Goal: Transaction & Acquisition: Purchase product/service

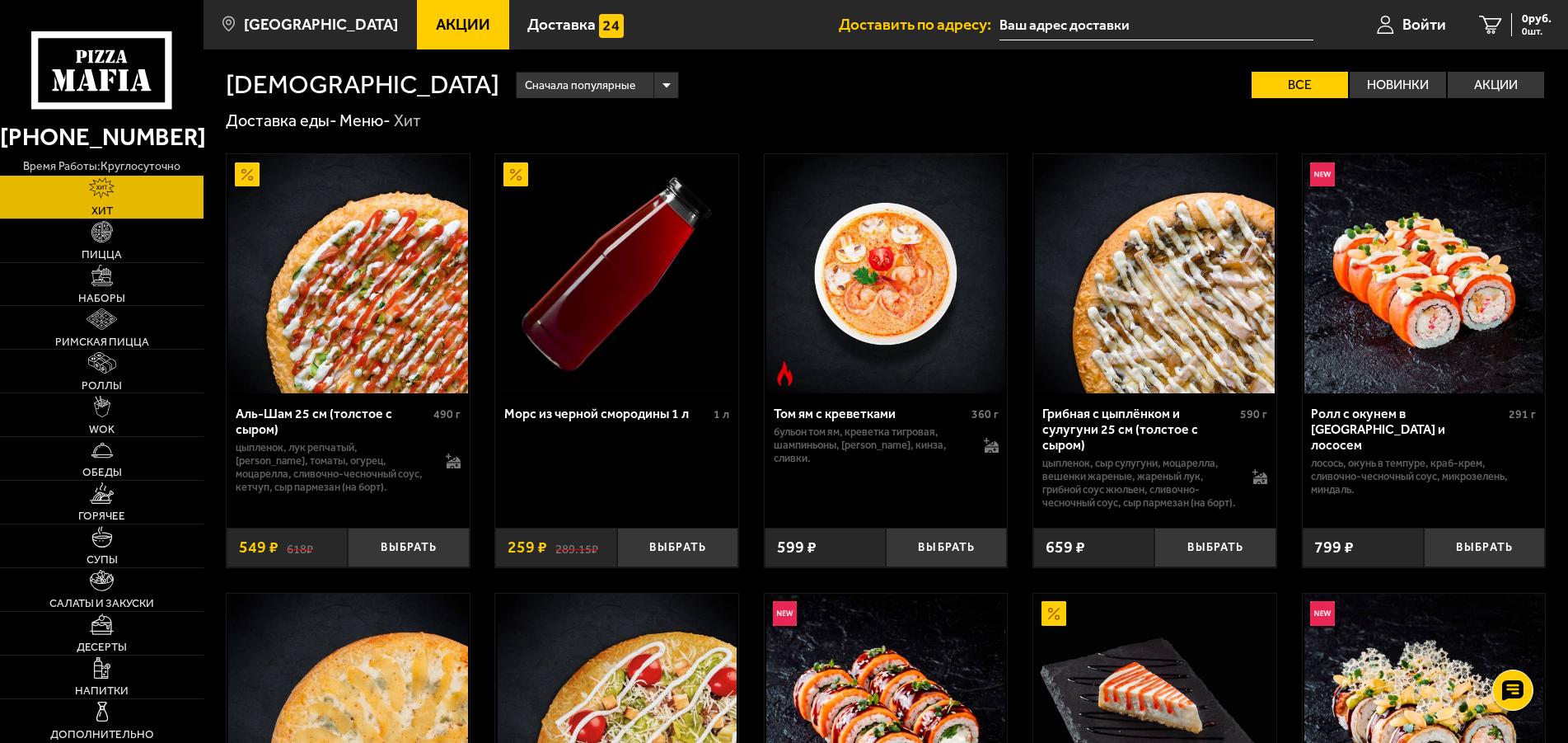
type input "[STREET_ADDRESS]"
click at [97, 292] on span "Наборы" at bounding box center [102, 298] width 47 height 12
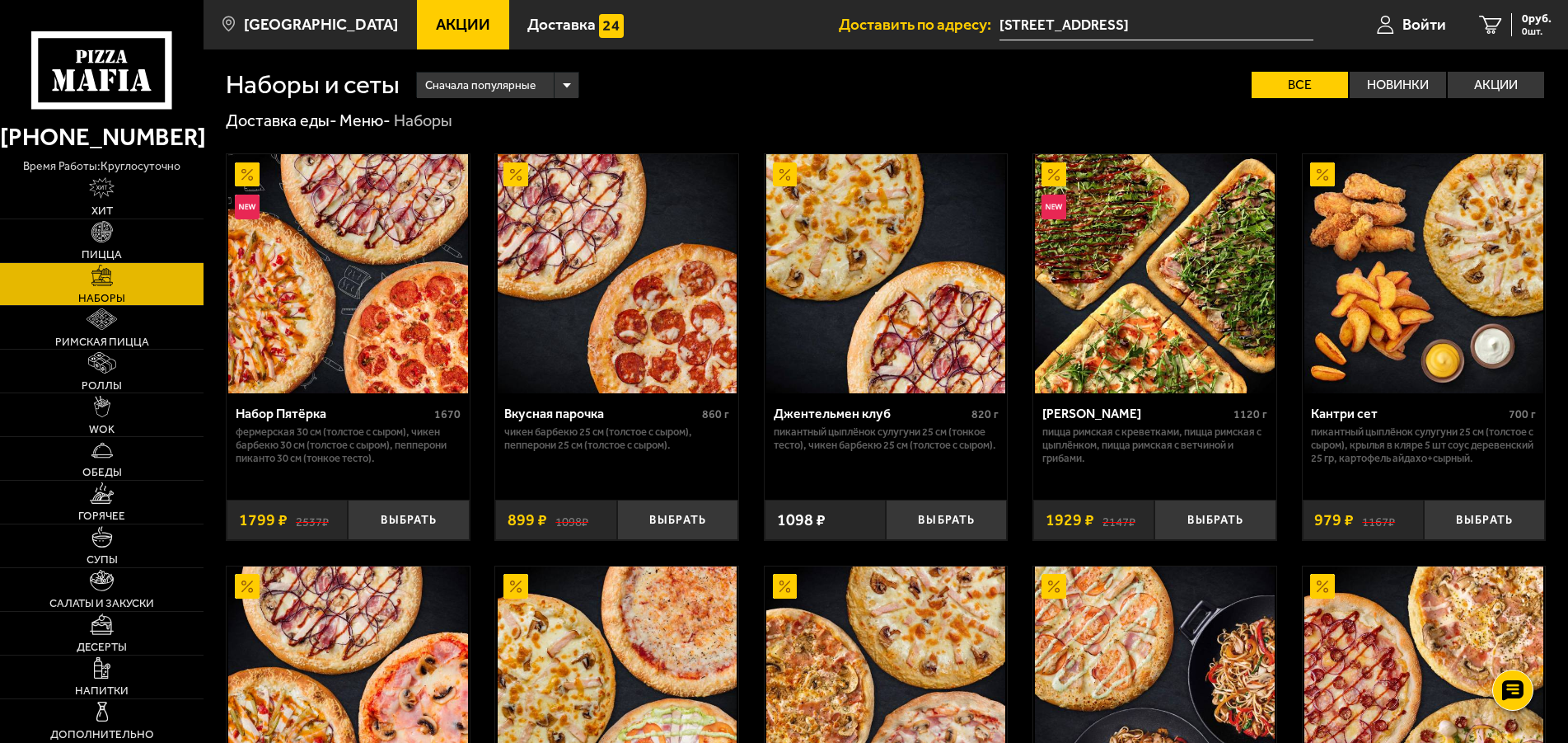
click at [283, 267] on img at bounding box center [347, 273] width 239 height 239
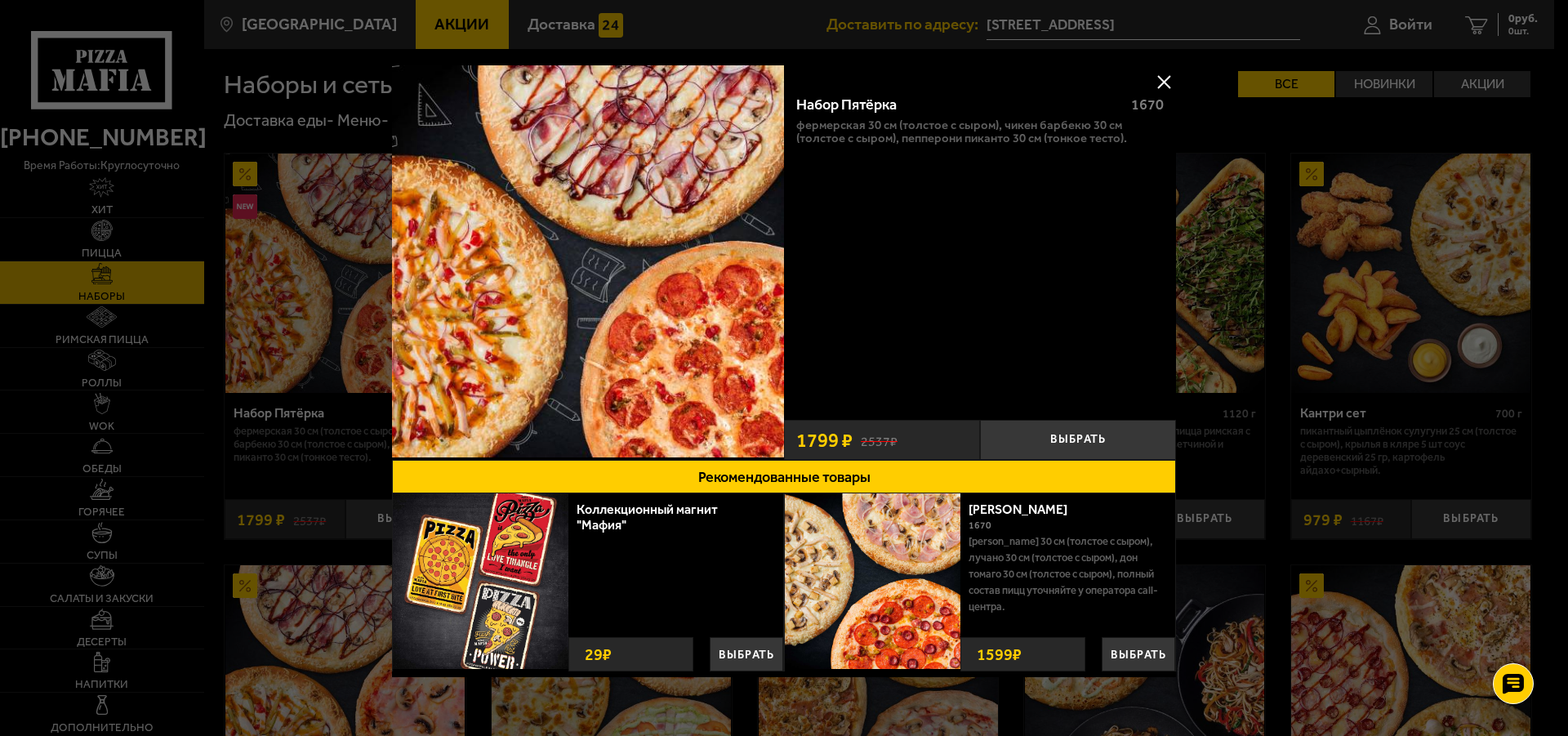
click at [1151, 84] on button at bounding box center [1163, 81] width 24 height 24
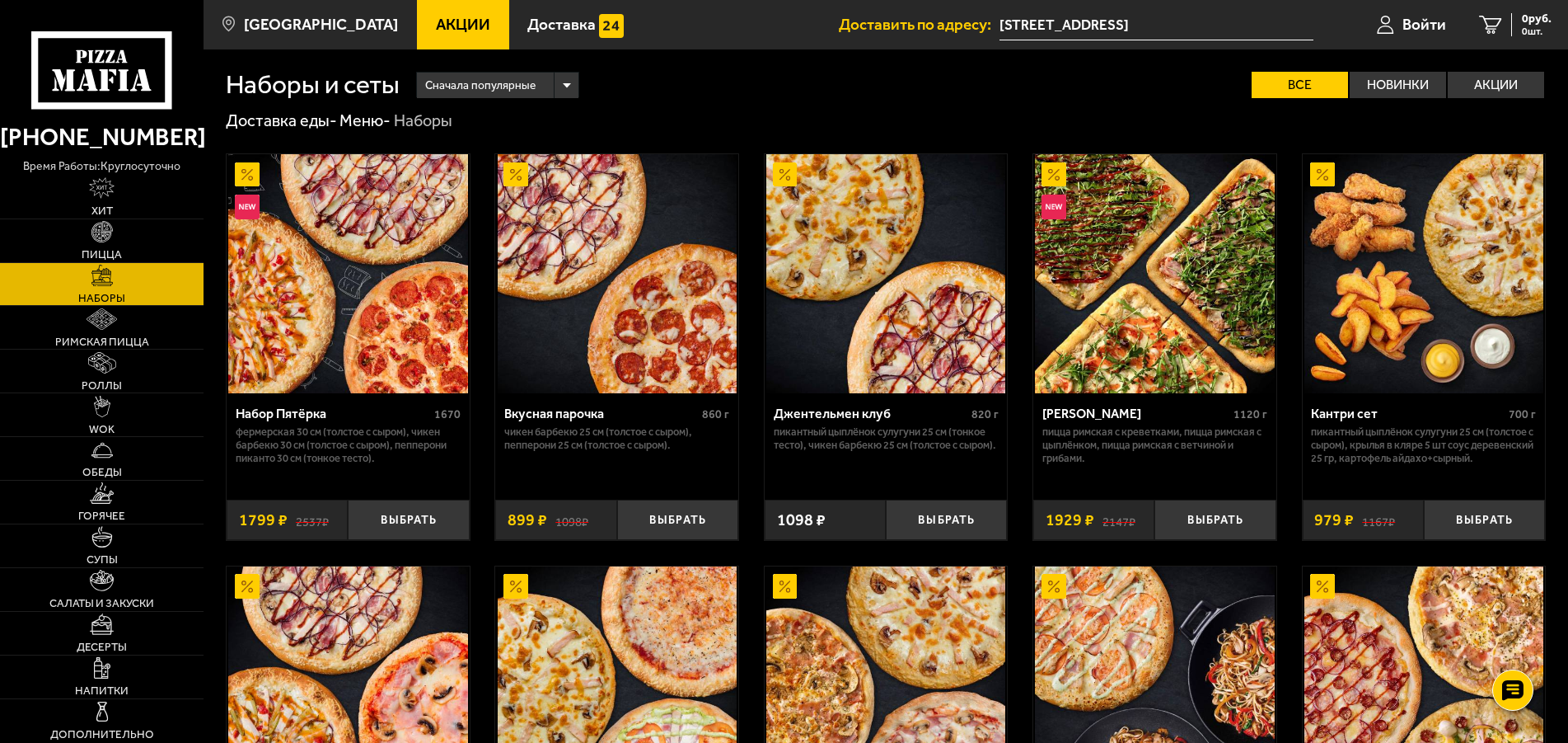
click at [436, 26] on span "Акции" at bounding box center [463, 24] width 54 height 15
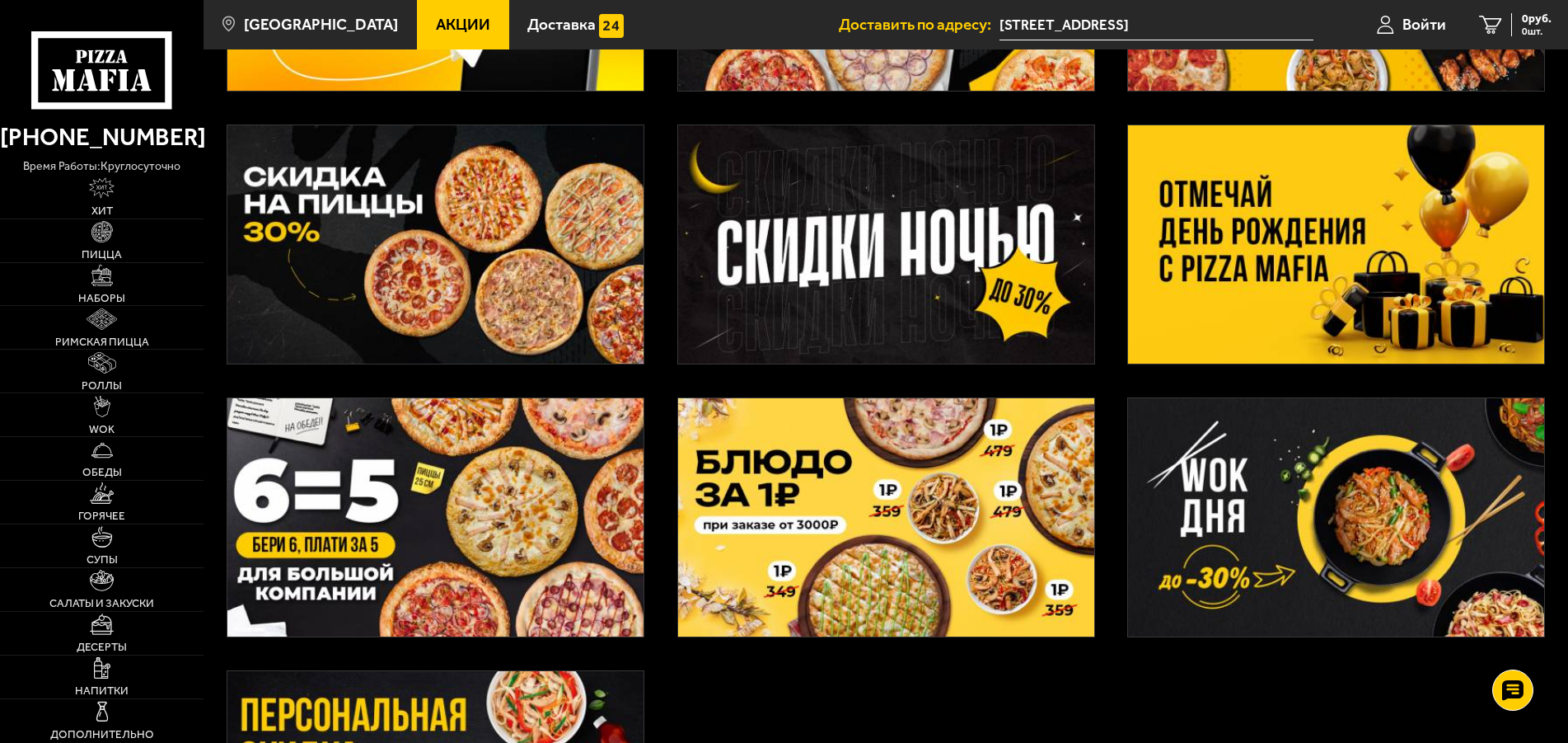
scroll to position [336, 0]
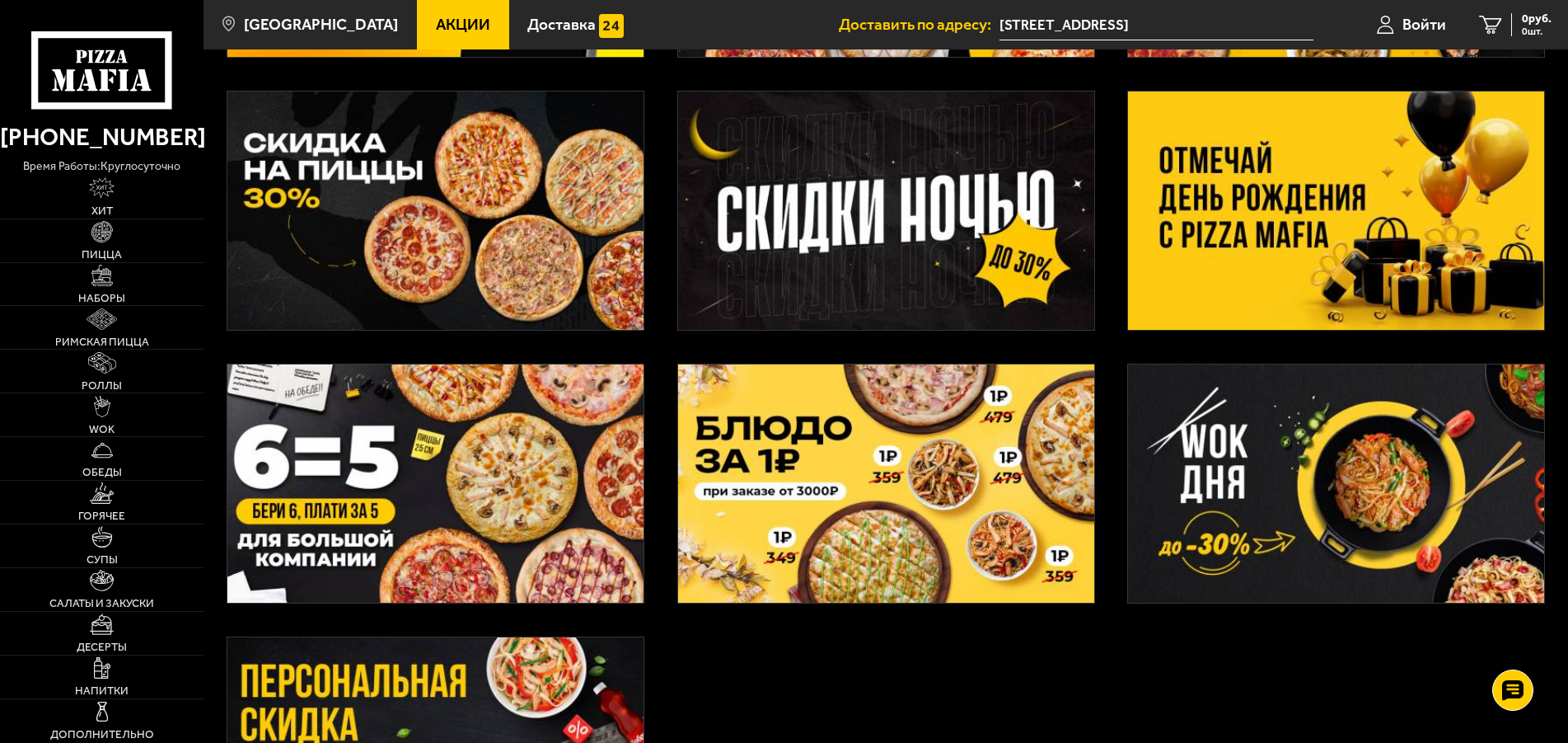
click at [1255, 201] on img at bounding box center [1336, 211] width 416 height 238
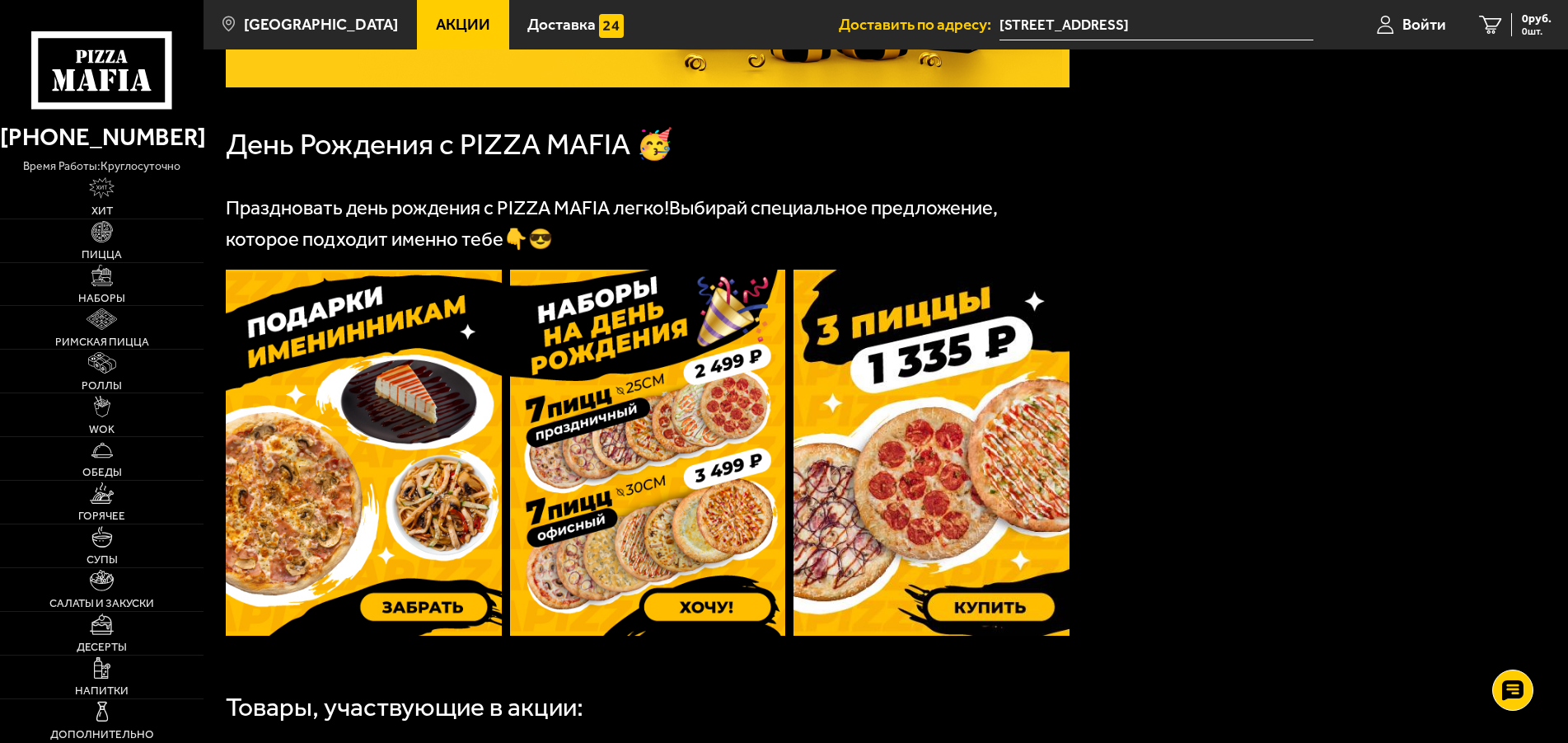
scroll to position [336, 0]
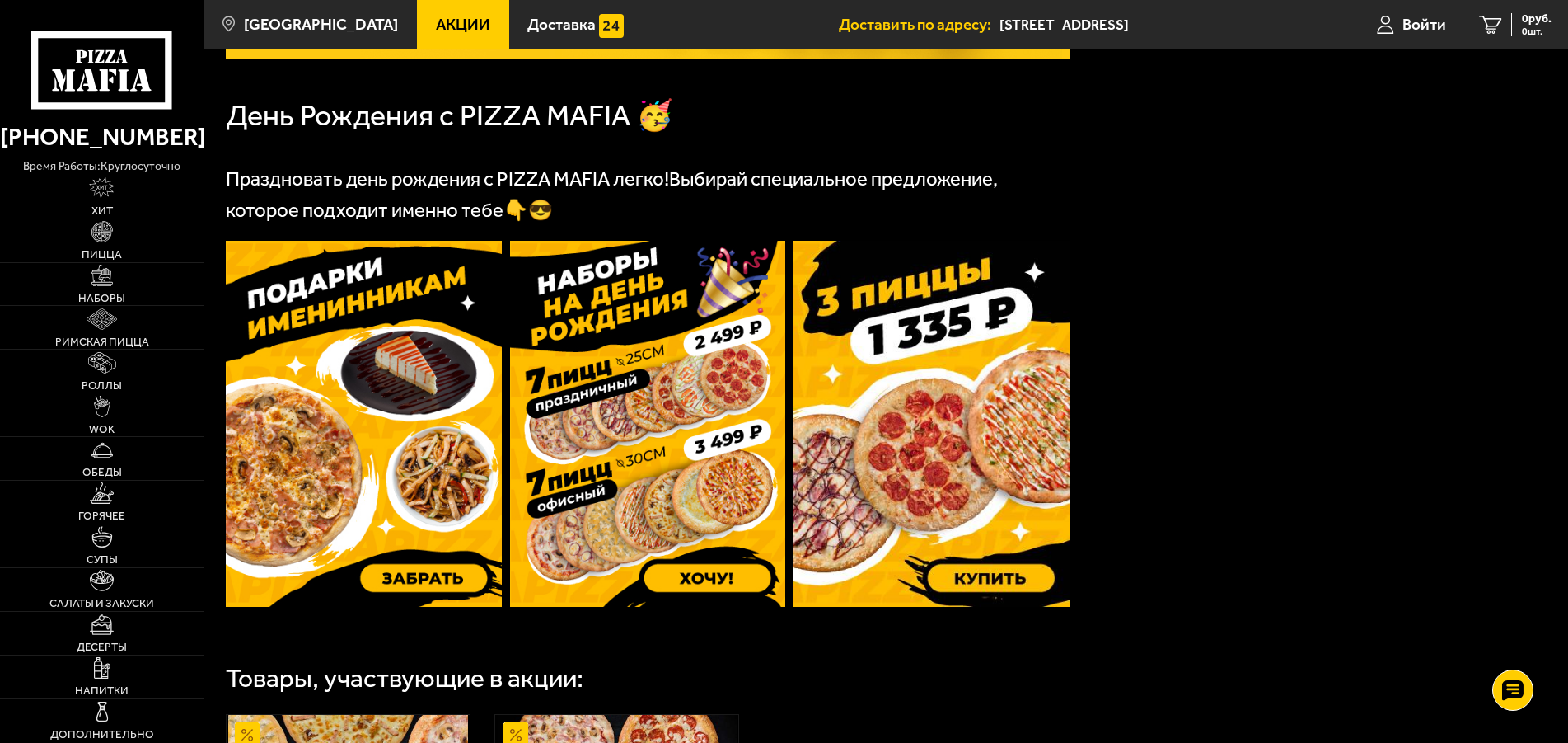
click at [710, 590] on img at bounding box center [648, 423] width 276 height 366
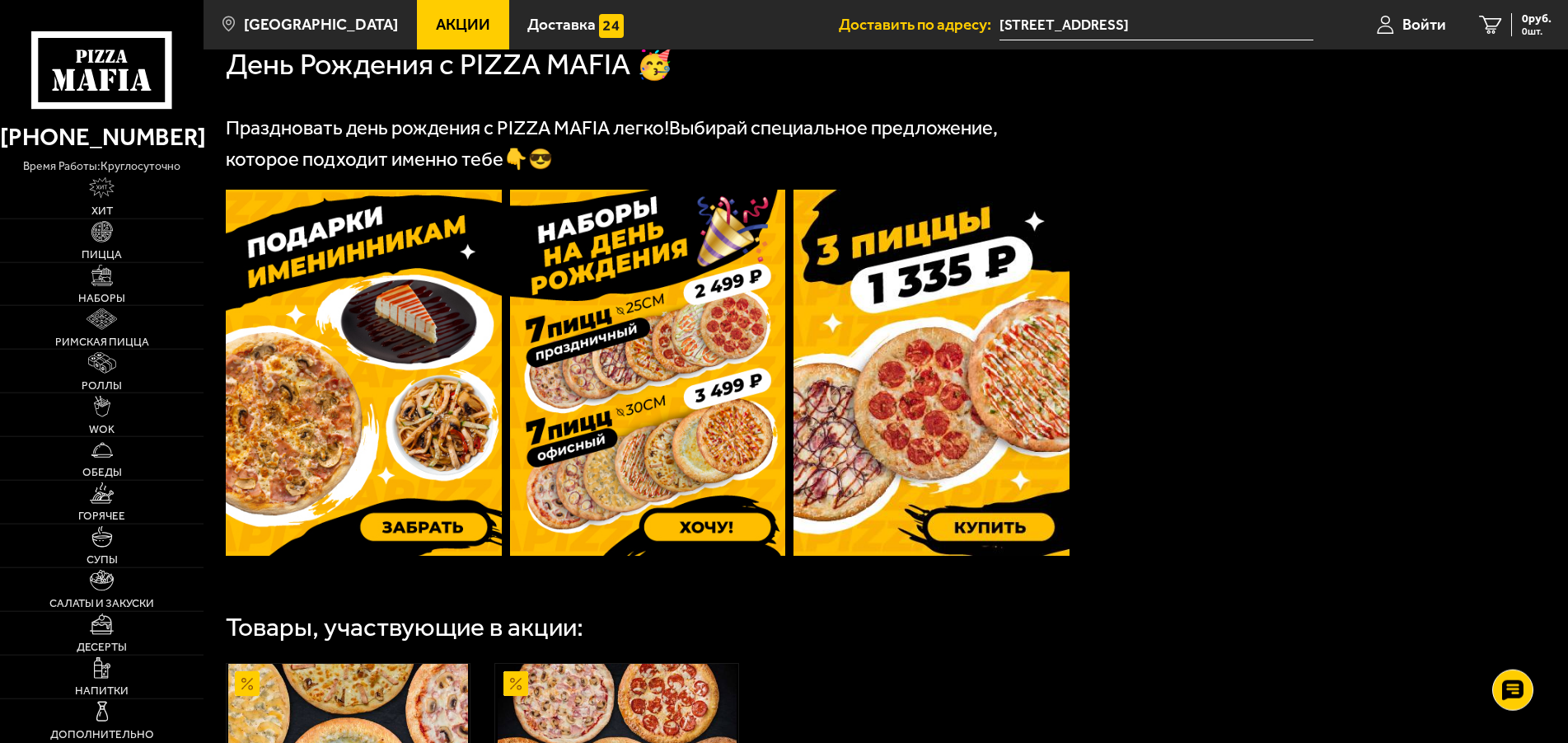
scroll to position [421, 0]
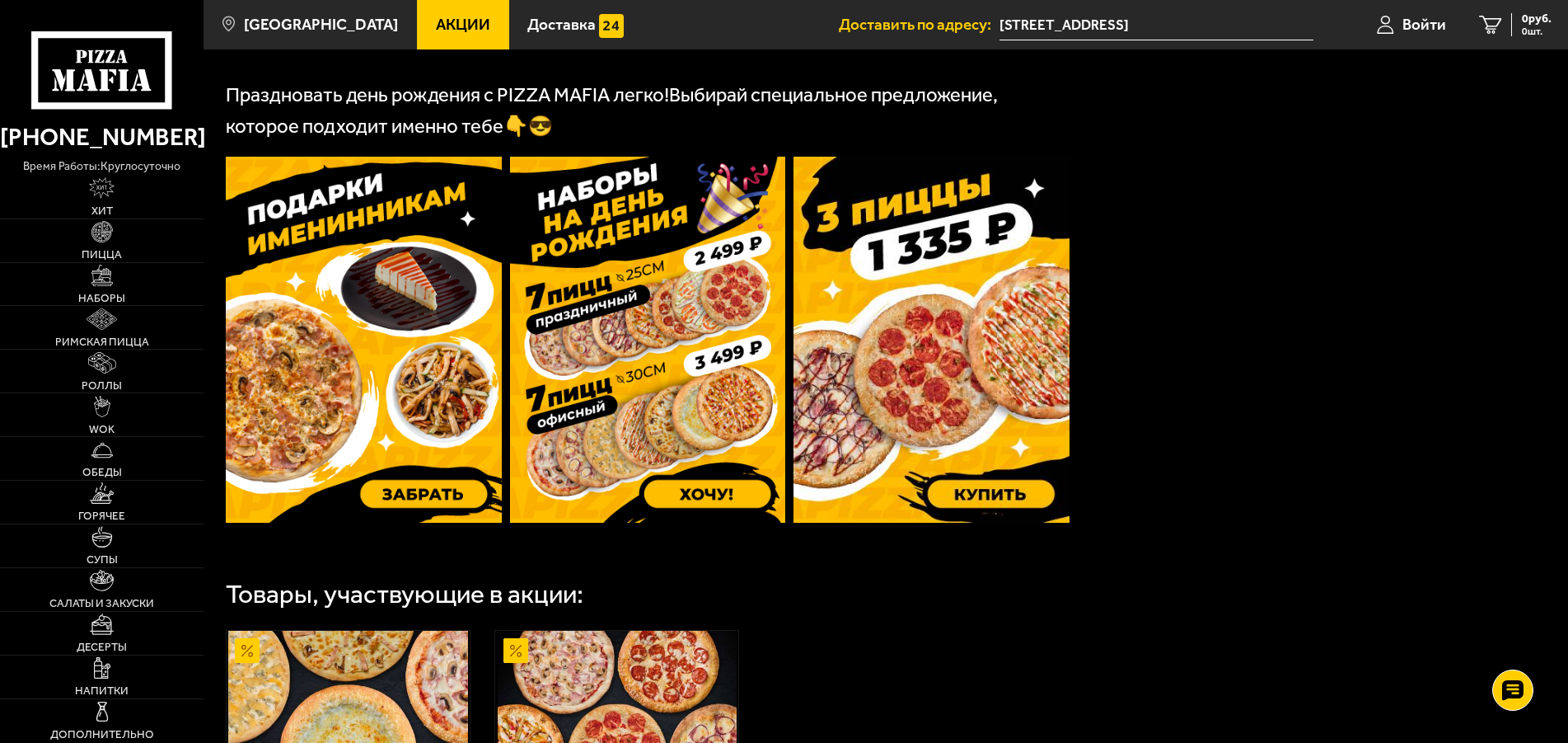
click at [657, 313] on img at bounding box center [648, 339] width 276 height 366
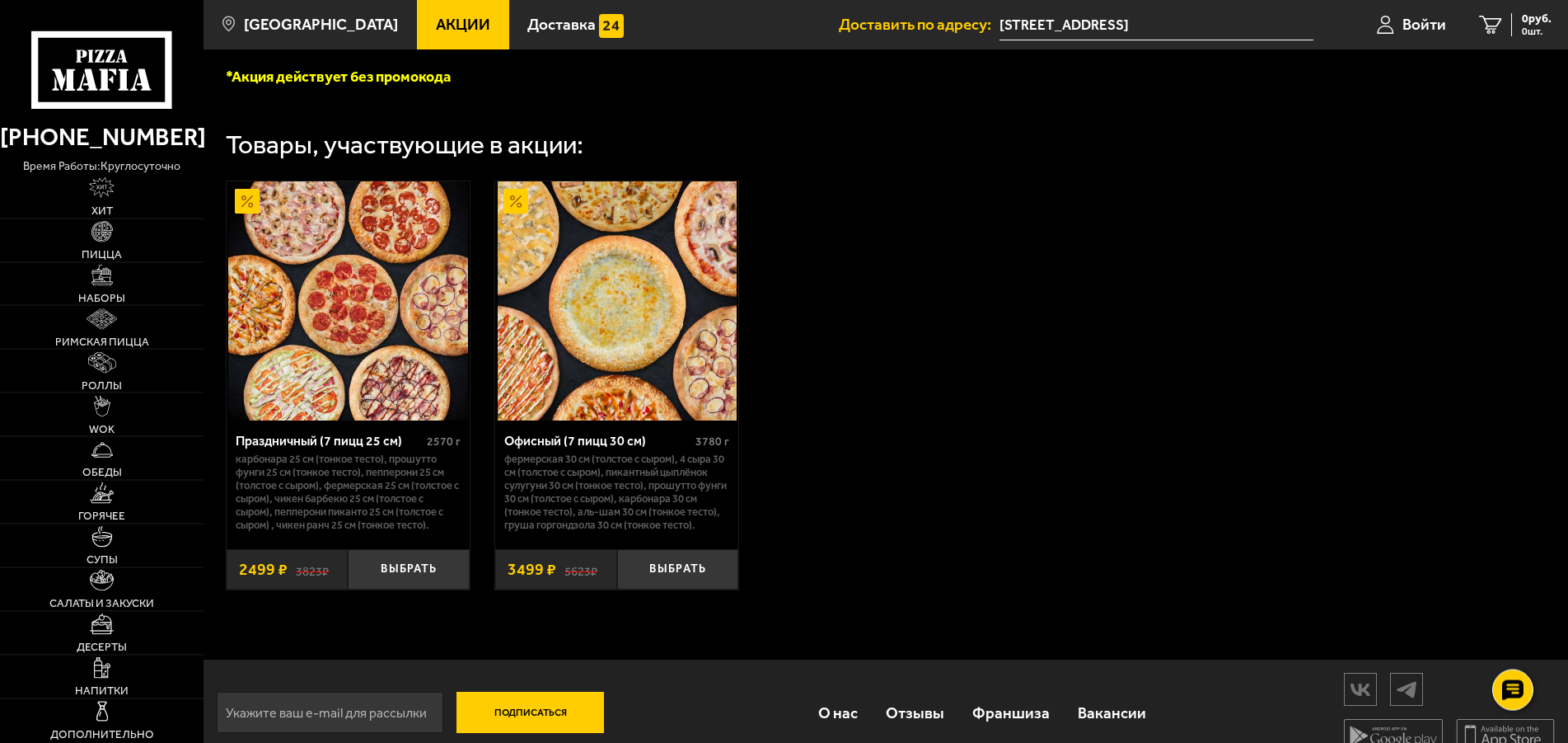
scroll to position [504, 0]
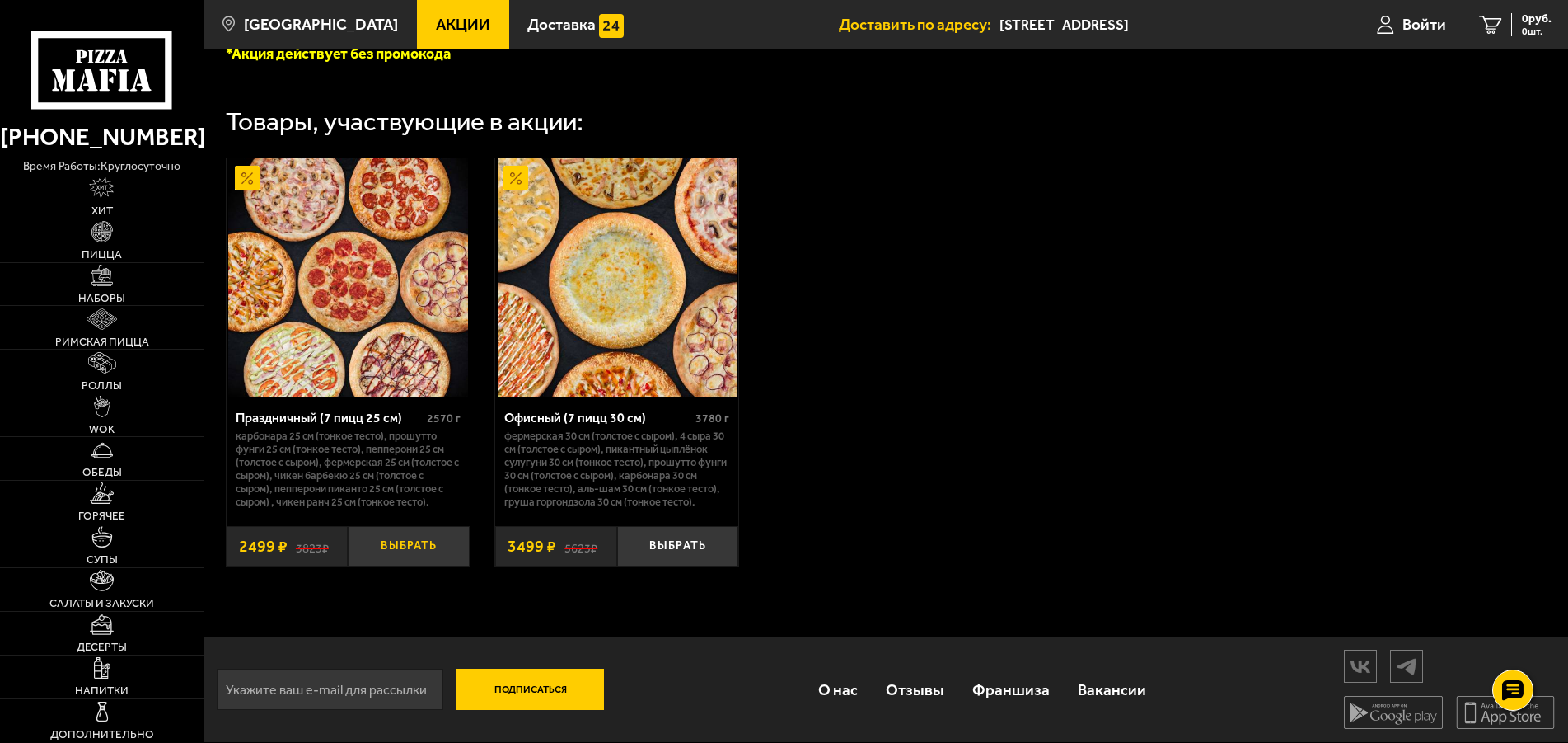
click at [370, 560] on button "Выбрать" at bounding box center [408, 546] width 121 height 40
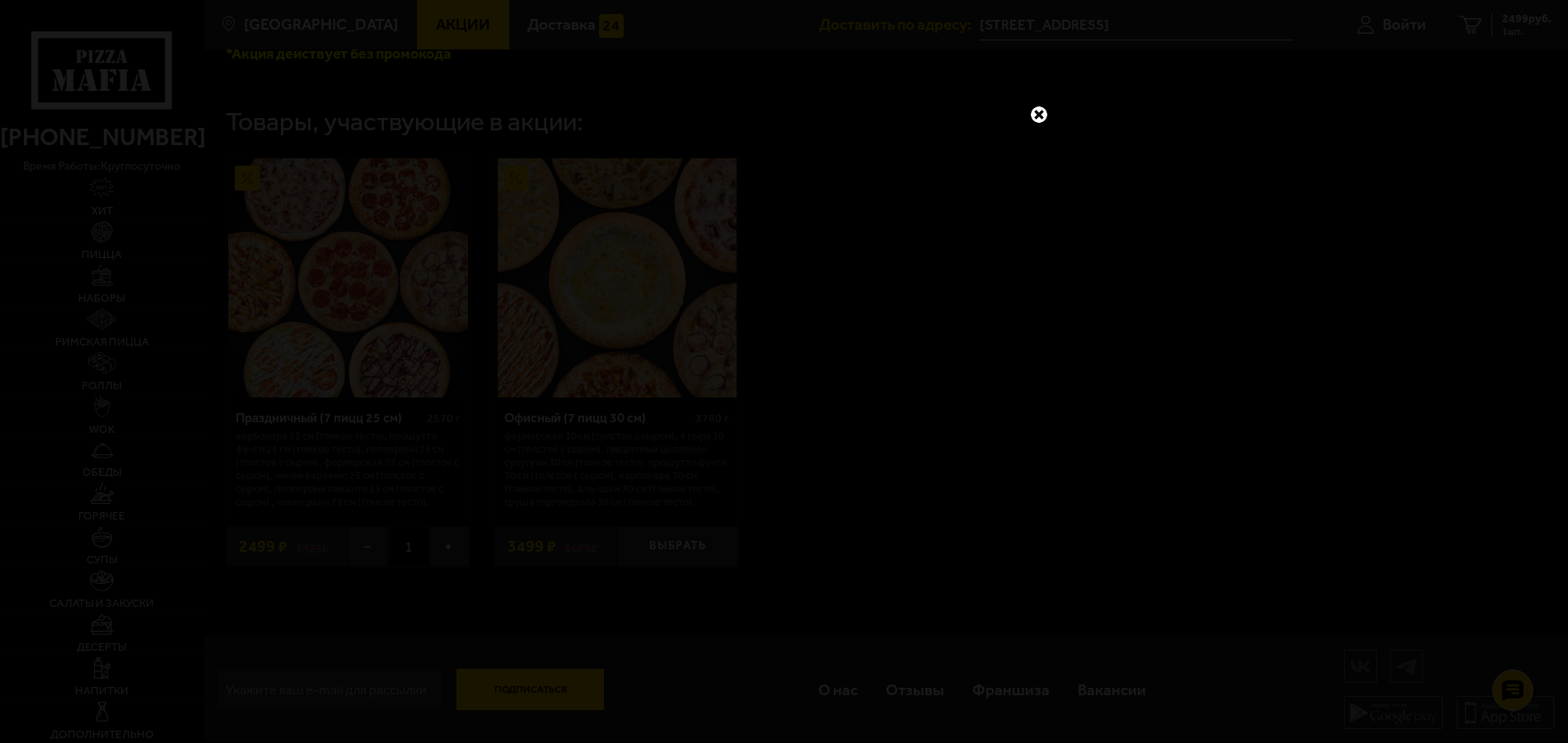
click at [1032, 112] on link at bounding box center [1040, 114] width 22 height 22
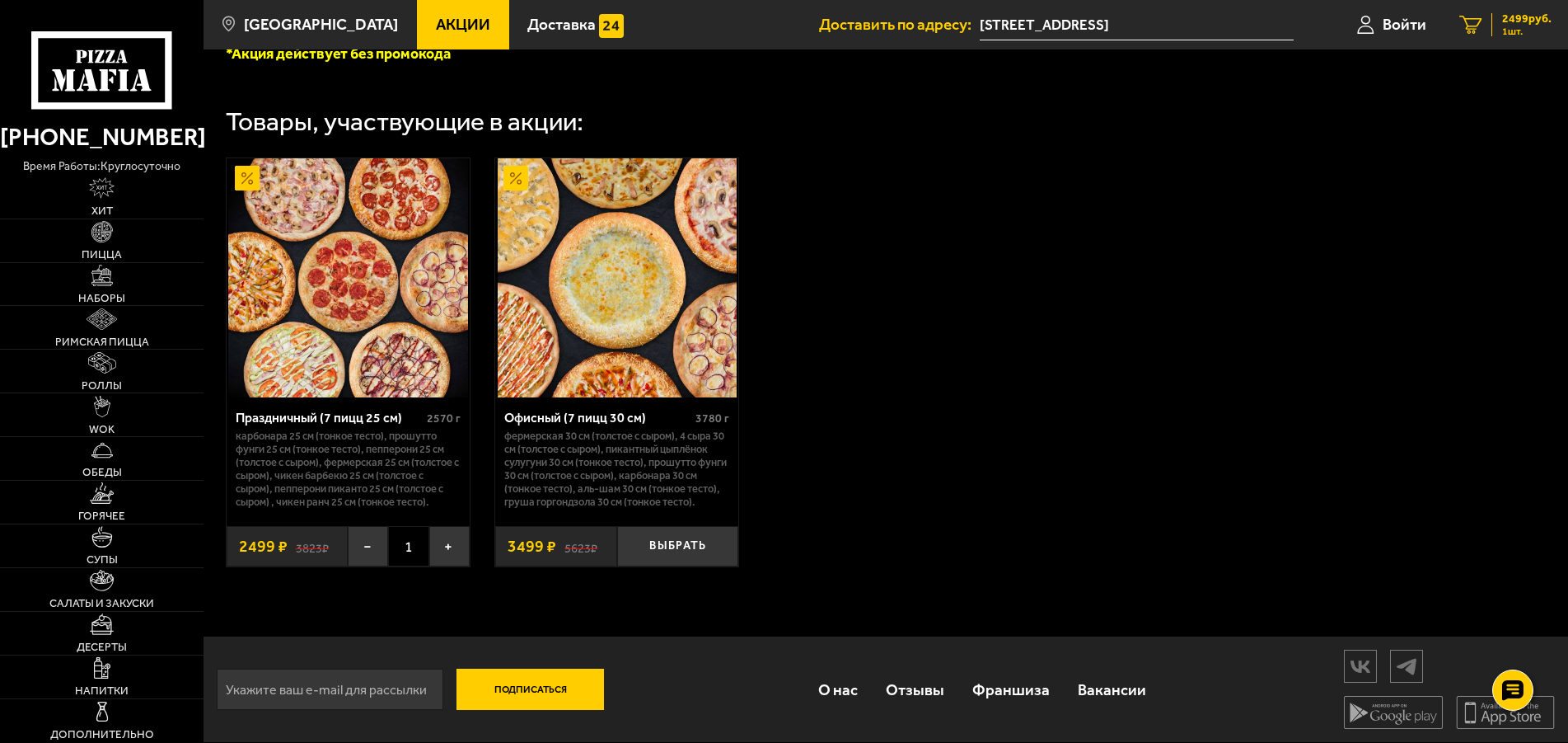
click at [1521, 19] on span "2499 руб." at bounding box center [1527, 19] width 49 height 12
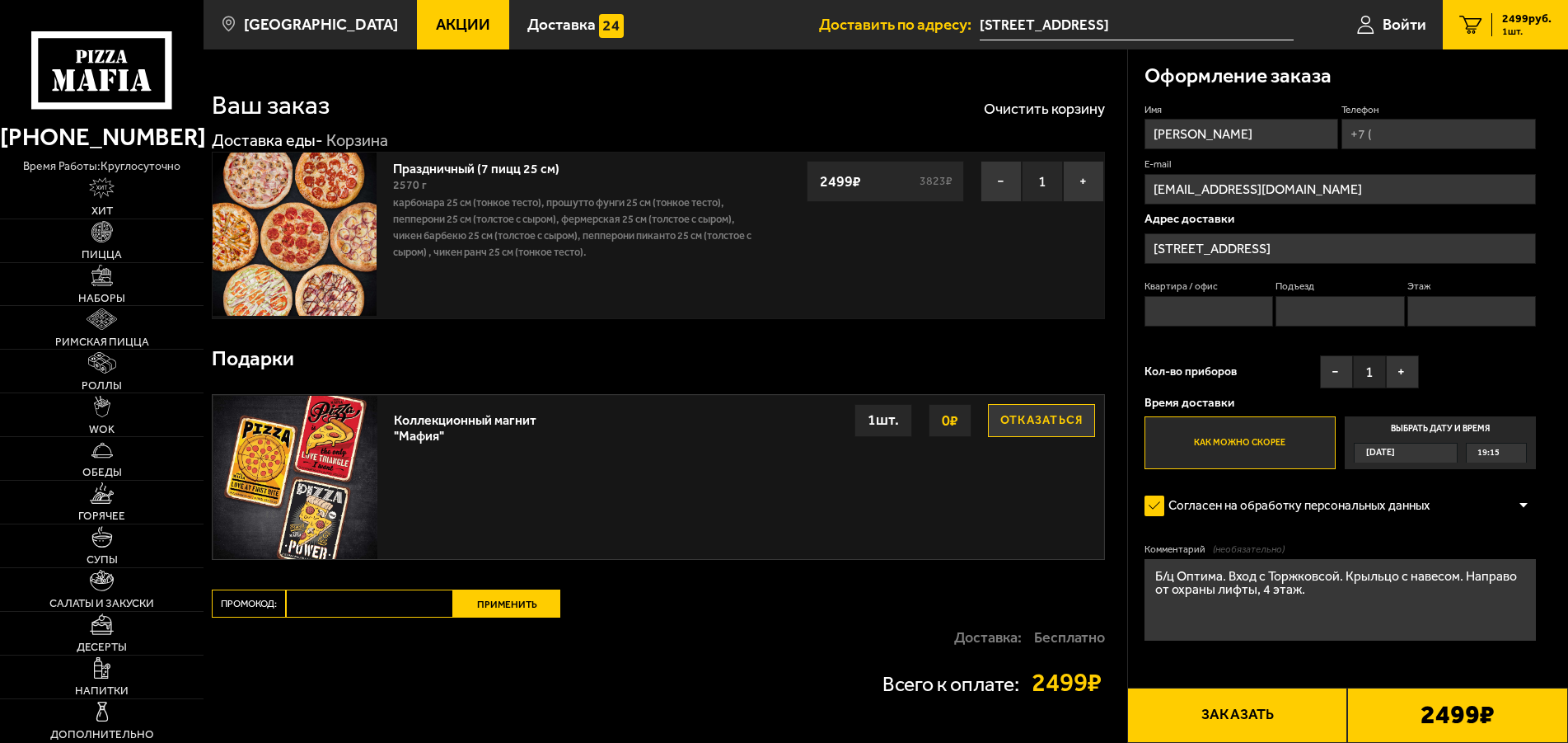
click at [1006, 421] on button "Отказаться" at bounding box center [1041, 421] width 107 height 33
click at [1376, 433] on label "Выбрать дату и время Сегодня 19:15" at bounding box center [1440, 441] width 192 height 52
click at [0, 0] on input "Выбрать дату и время Сегодня 19:15" at bounding box center [0, 0] width 0 height 0
click at [1395, 451] on span "Сегодня" at bounding box center [1381, 452] width 29 height 19
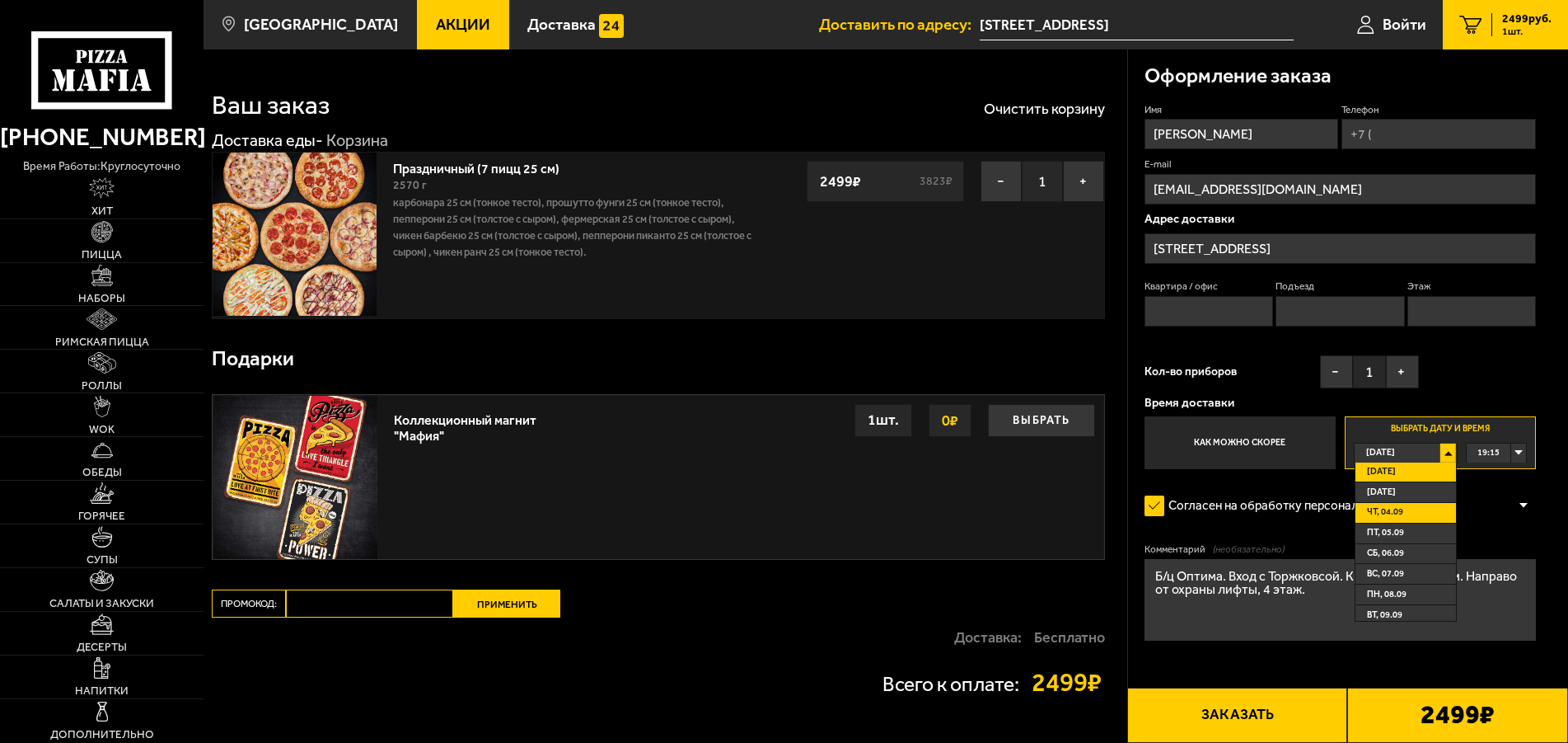
click at [1390, 510] on span "чт, 04.09" at bounding box center [1386, 512] width 36 height 19
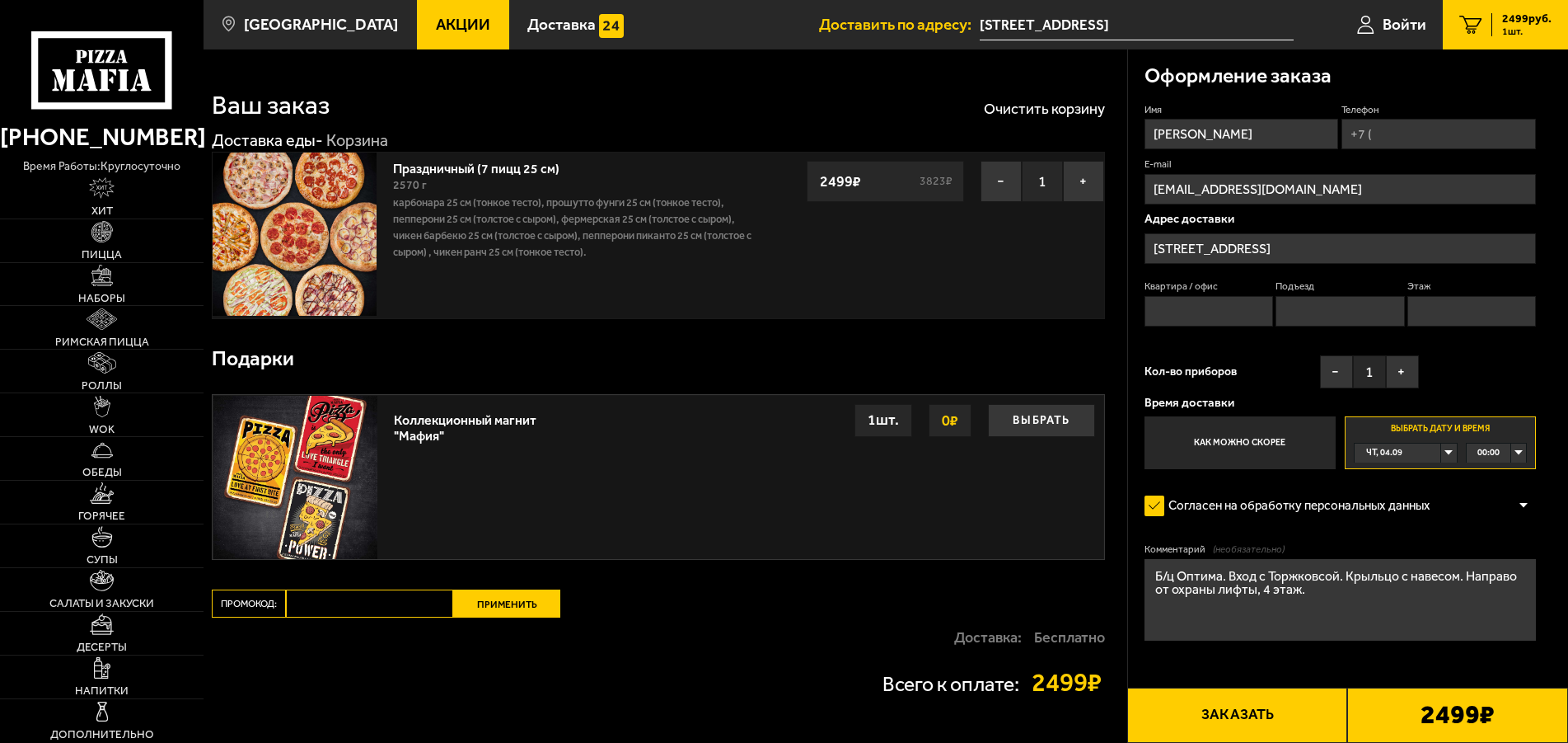
click at [1480, 459] on span "00:00" at bounding box center [1488, 452] width 23 height 19
click at [1496, 573] on span "16:00" at bounding box center [1489, 565] width 23 height 19
click at [1477, 459] on span "16:00" at bounding box center [1488, 452] width 23 height 19
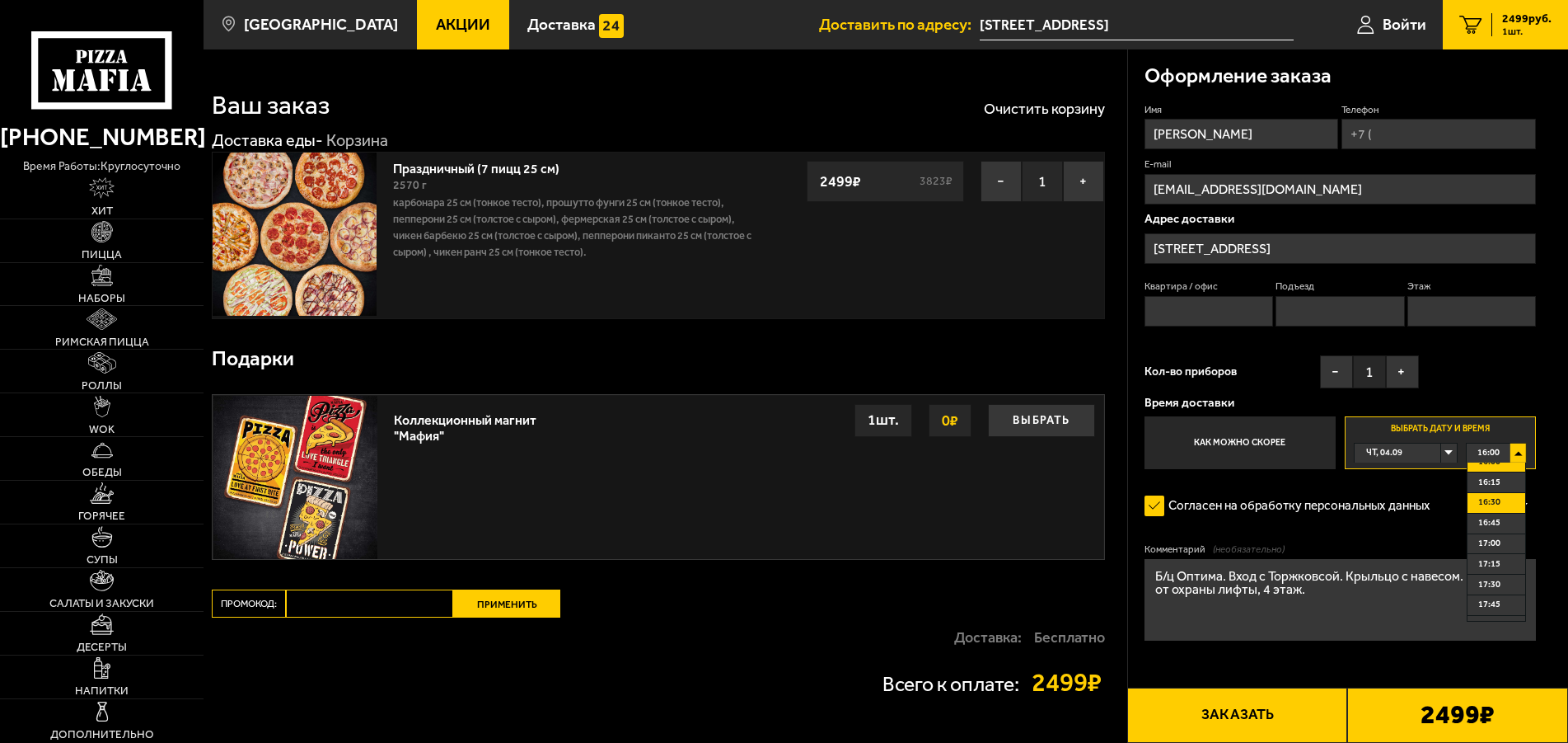
click at [1499, 512] on span "16:30" at bounding box center [1489, 502] width 23 height 19
click at [1223, 312] on input "Квартира / офис" at bounding box center [1209, 312] width 129 height 31
type input "4004"
click at [1380, 134] on input "Телефон" at bounding box center [1439, 134] width 194 height 31
type input "+7 (911) 215-45-77"
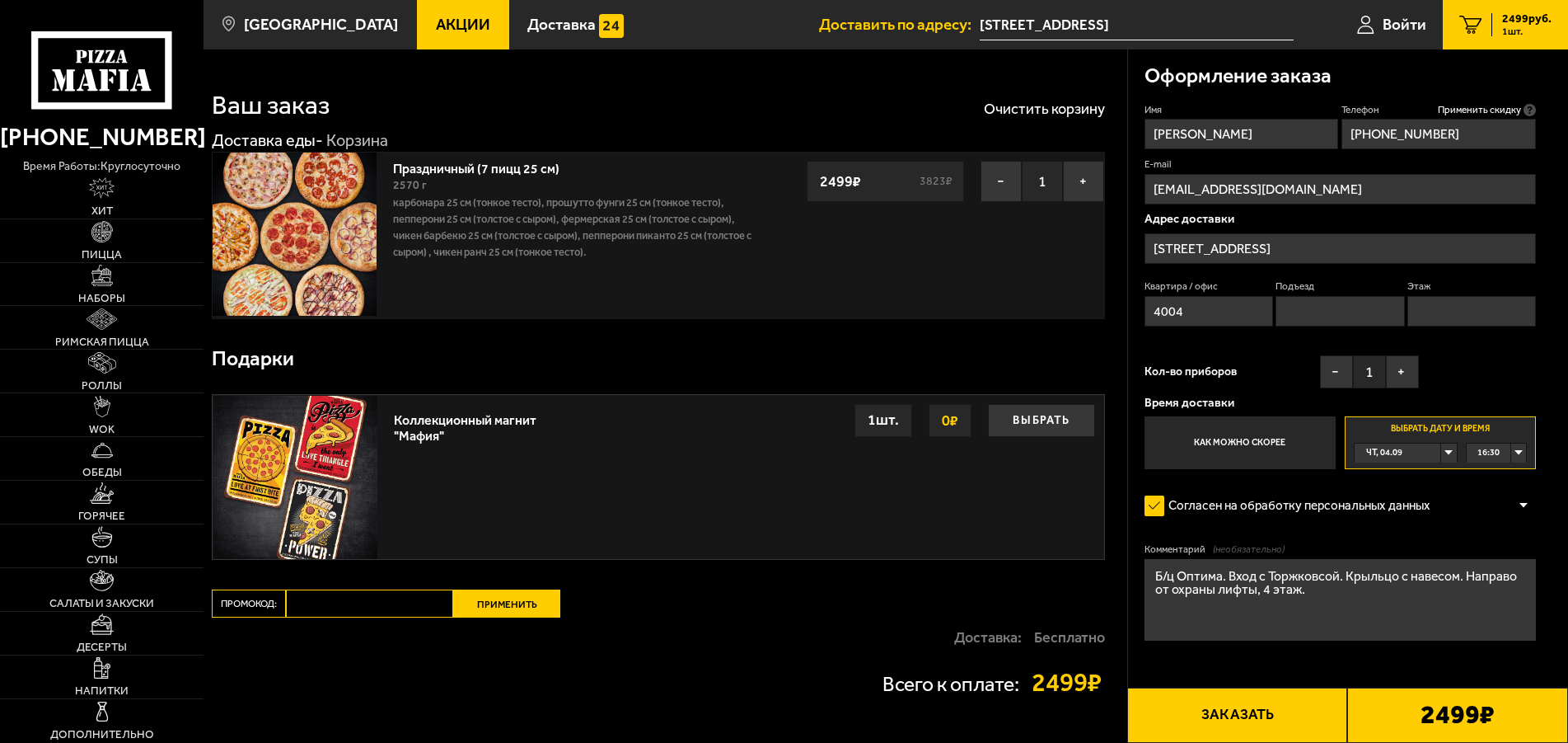
click at [1194, 135] on input "Мария" at bounding box center [1242, 134] width 194 height 31
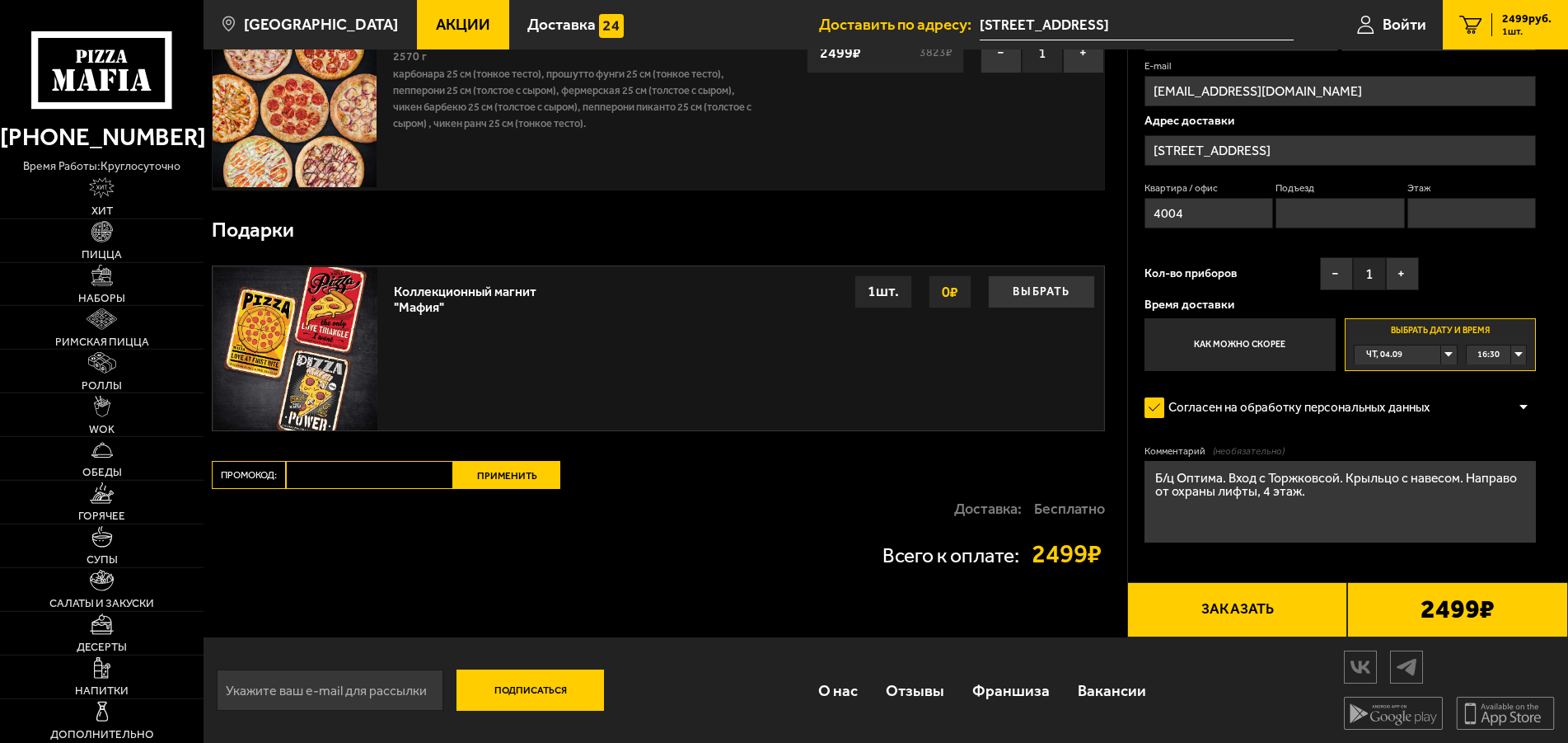
scroll to position [133, 0]
type input "Юрий"
click at [1413, 604] on div "2499 ₽" at bounding box center [1457, 609] width 221 height 55
click at [1207, 606] on button "Заказать" at bounding box center [1238, 609] width 221 height 55
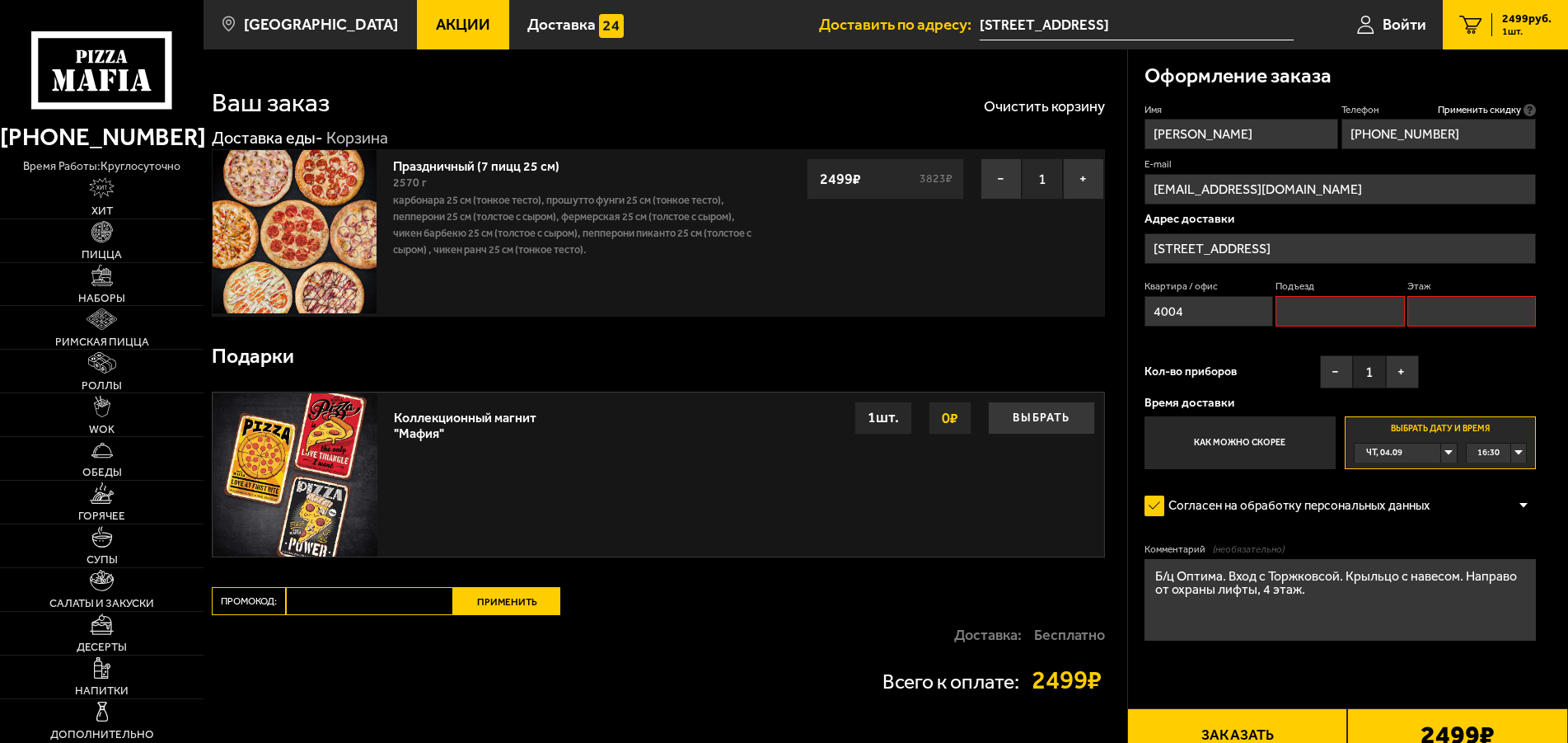
scroll to position [0, 0]
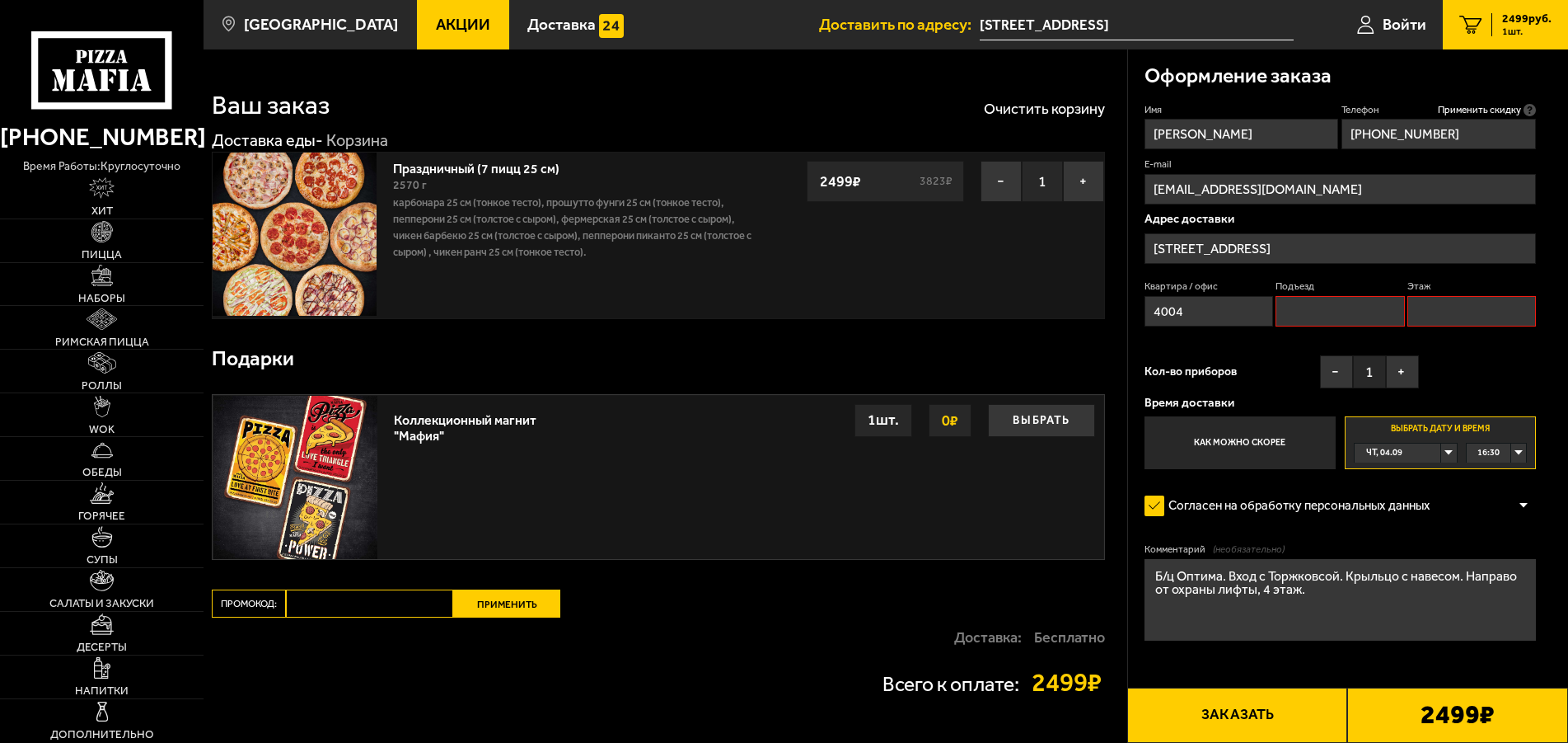
click at [1289, 312] on input "Подъезд" at bounding box center [1340, 312] width 129 height 31
type input "1"
click at [1477, 304] on input "Этаж" at bounding box center [1472, 312] width 129 height 31
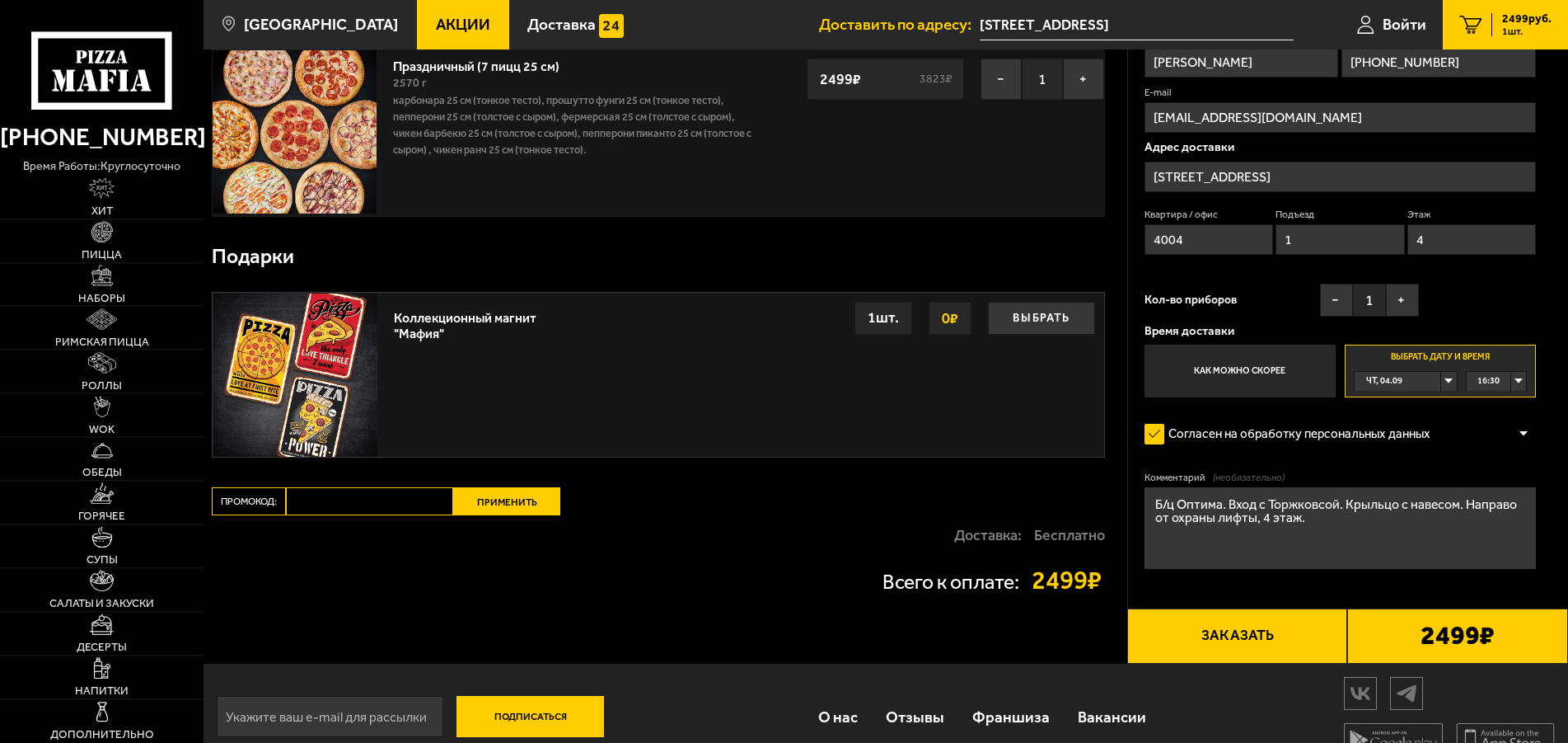
scroll to position [133, 0]
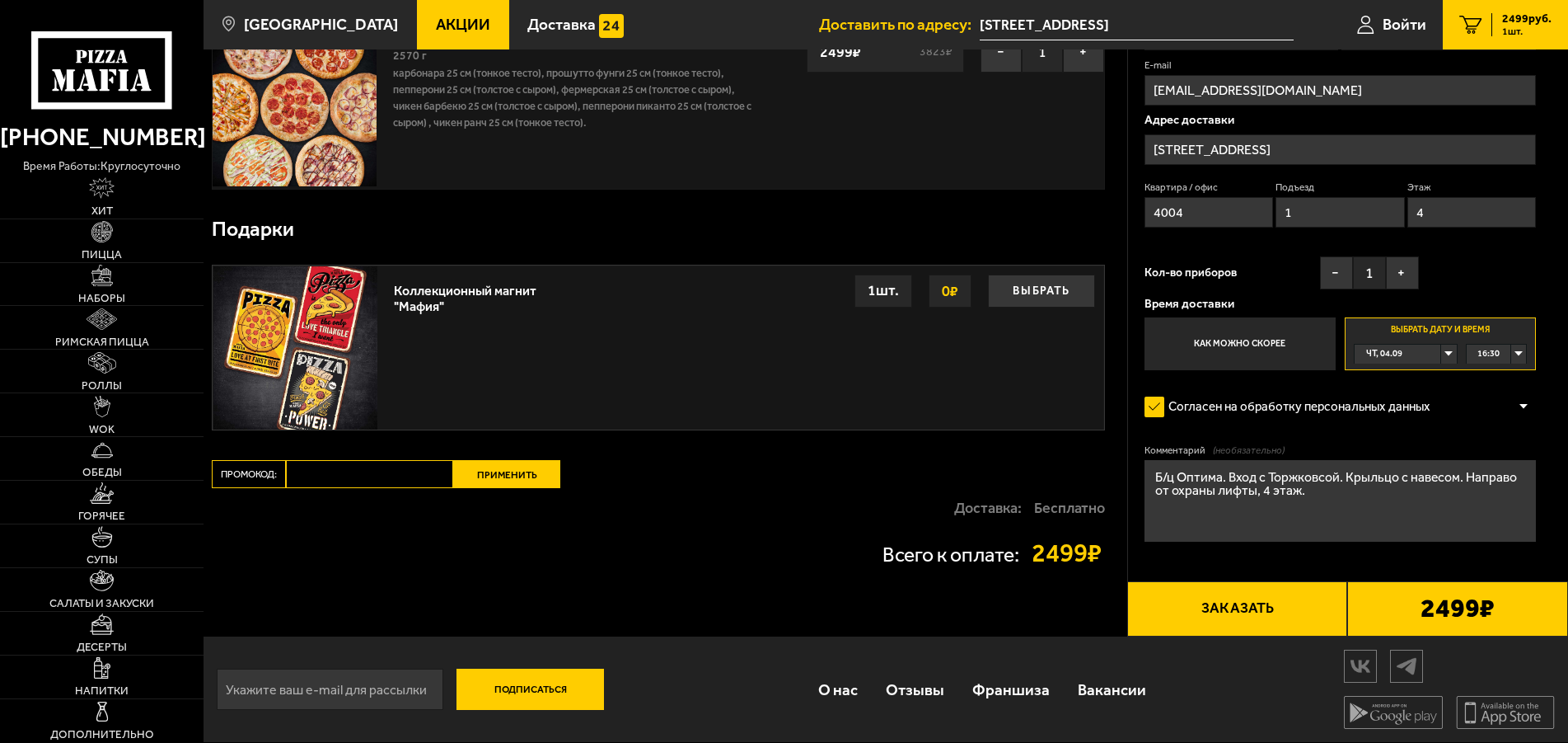
type input "4"
click at [1240, 605] on button "Заказать" at bounding box center [1238, 609] width 221 height 55
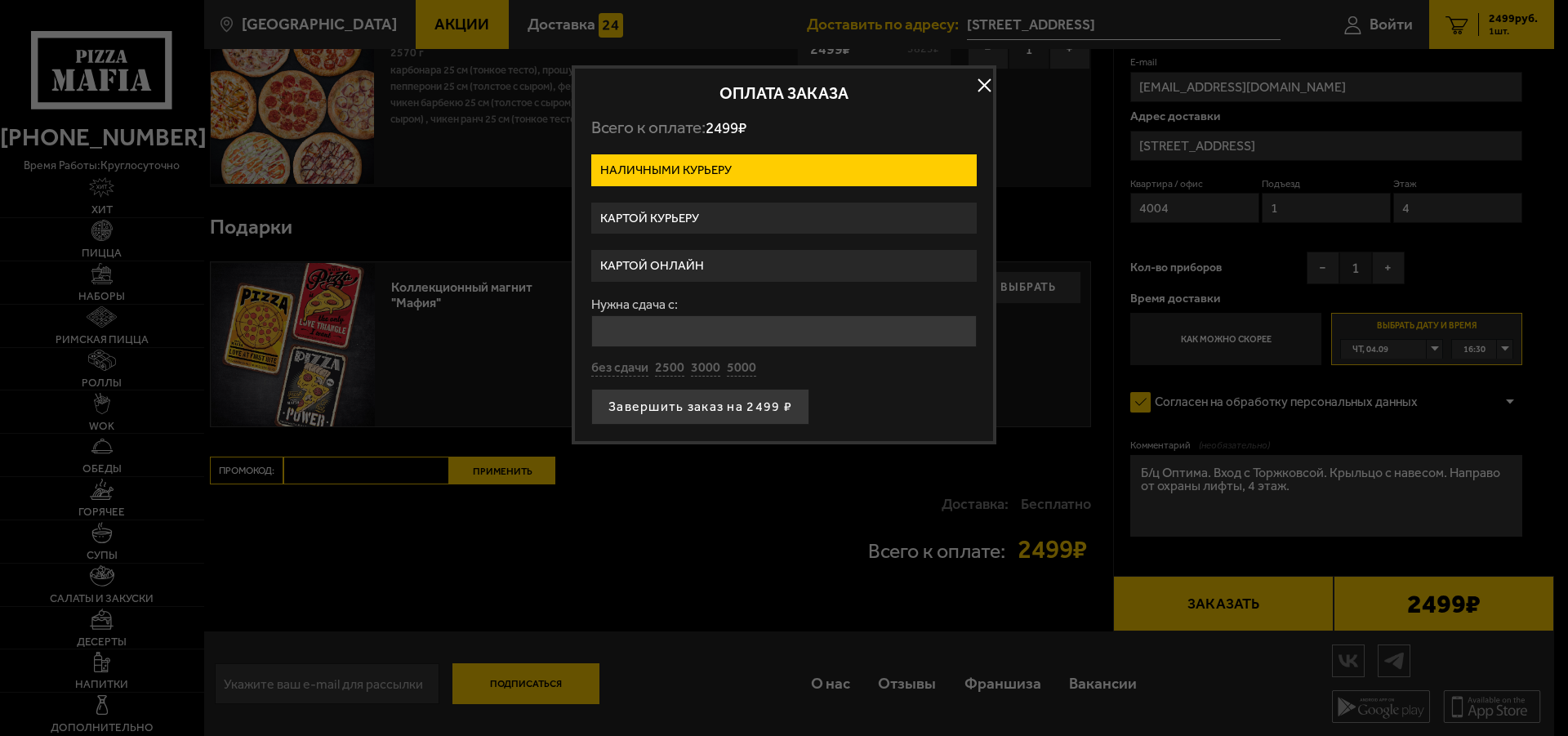
click at [694, 215] on label "Картой курьеру" at bounding box center [784, 218] width 385 height 31
click at [0, 0] on input "Картой курьеру" at bounding box center [0, 0] width 0 height 0
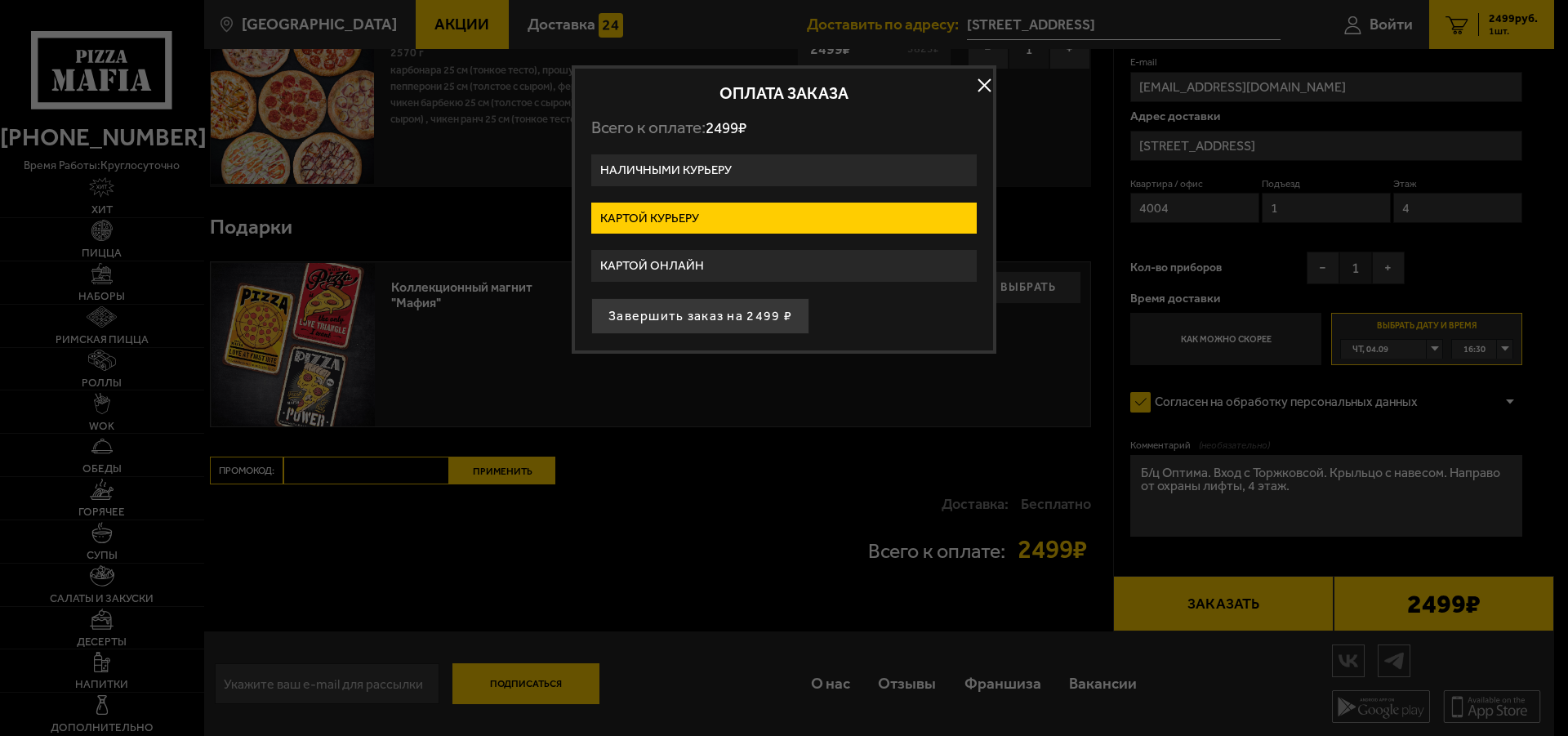
click at [985, 84] on button "button" at bounding box center [983, 85] width 24 height 24
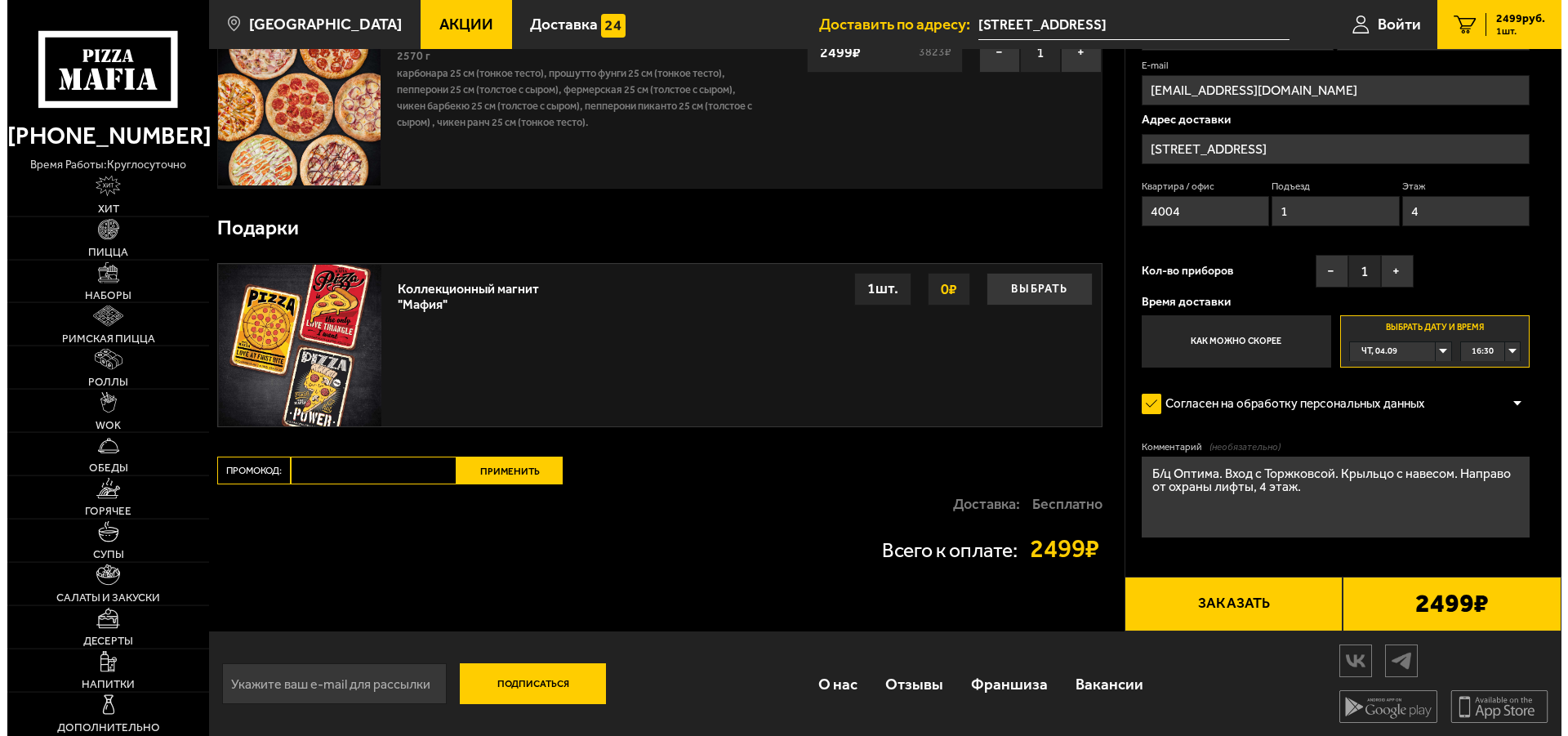
scroll to position [0, 0]
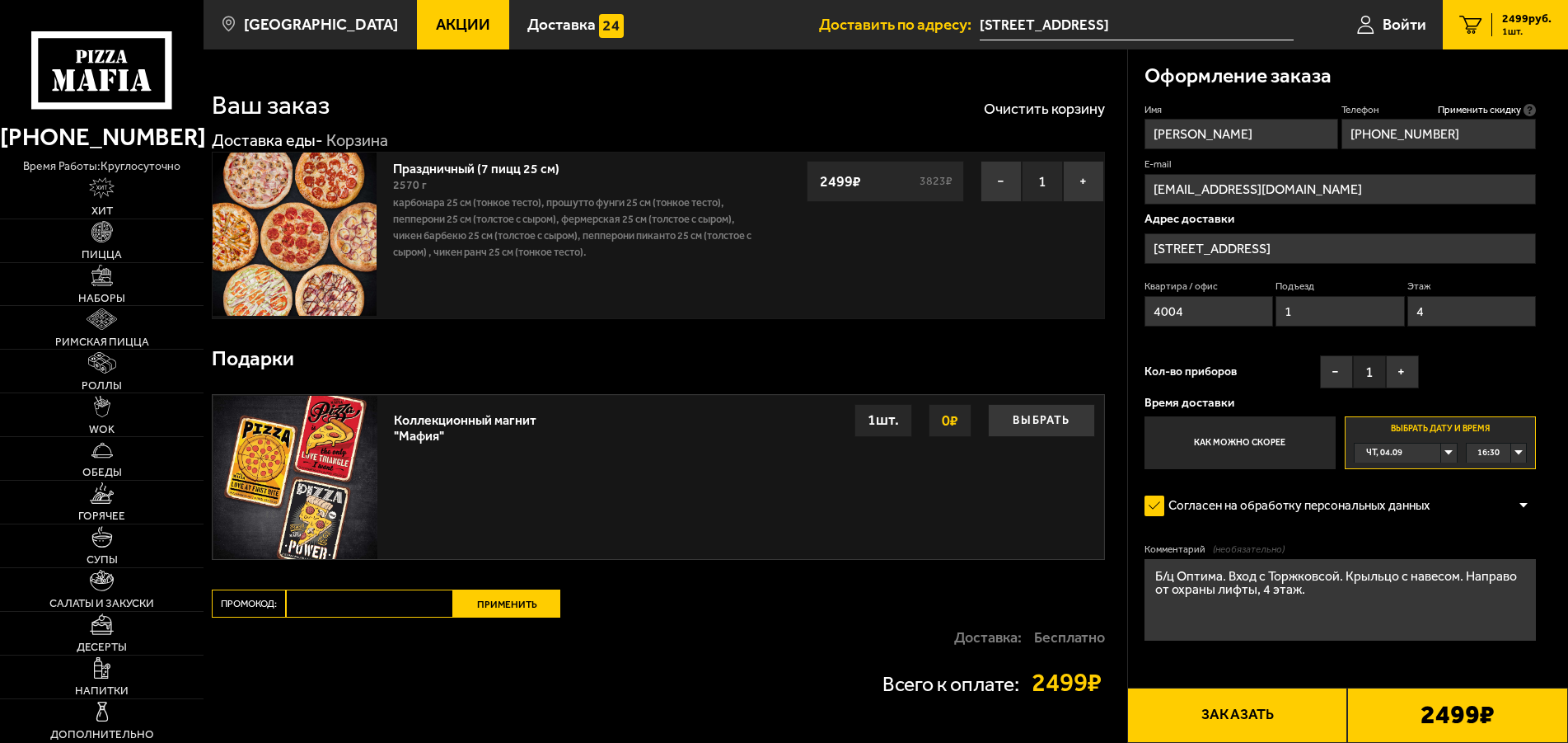
click at [1220, 718] on button "Заказать" at bounding box center [1238, 715] width 221 height 55
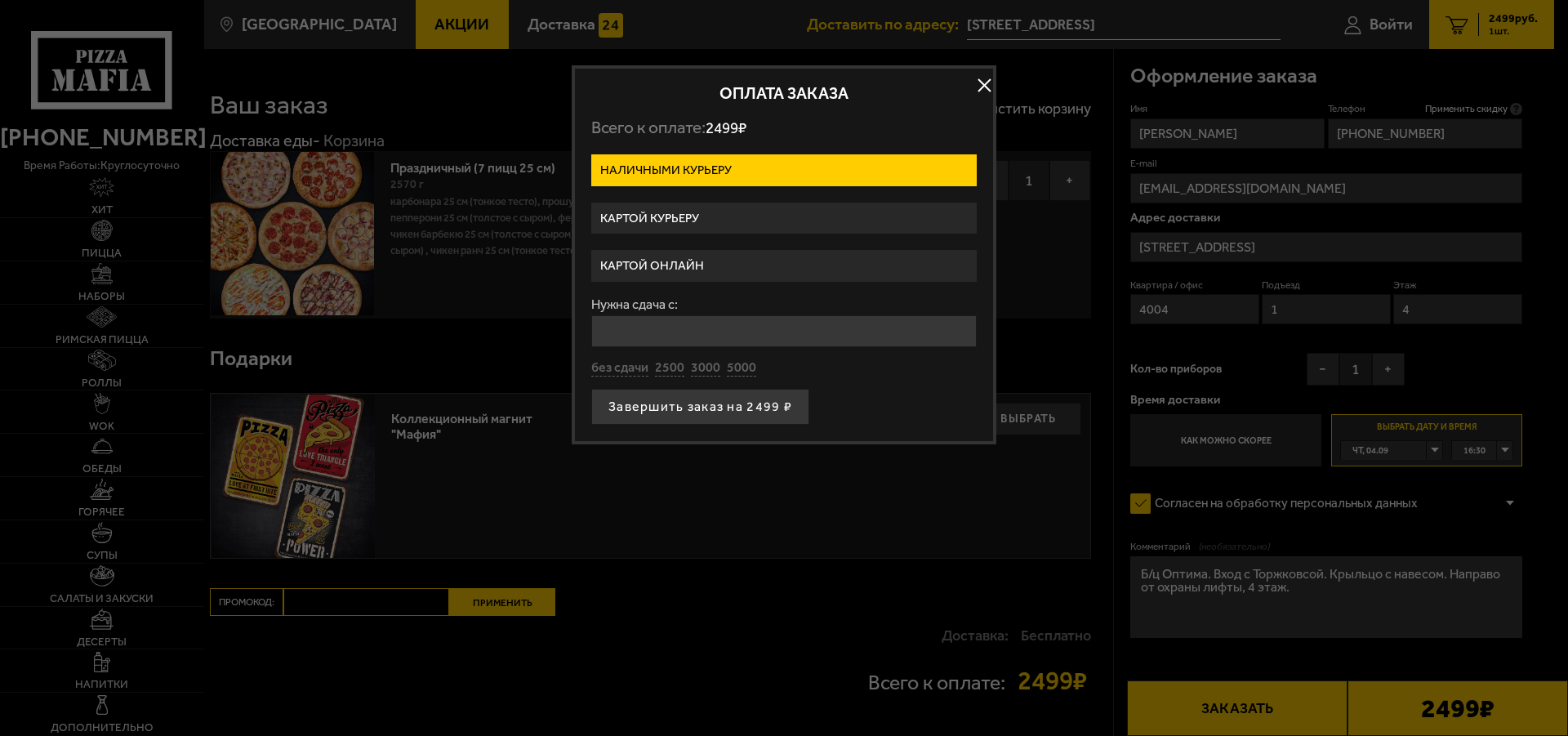
click at [712, 261] on label "Картой онлайн" at bounding box center [784, 265] width 385 height 31
click at [0, 0] on input "Картой онлайн" at bounding box center [0, 0] width 0 height 0
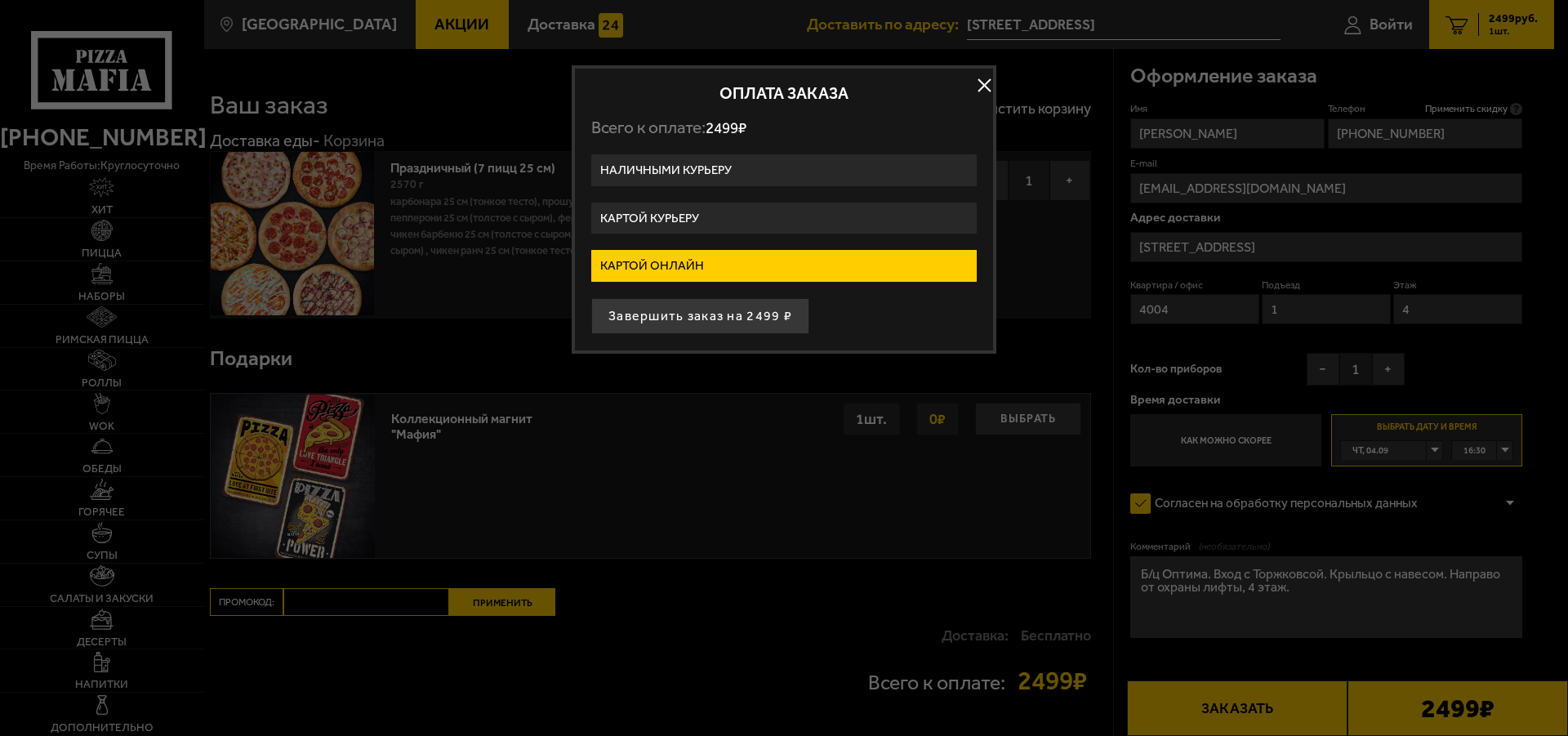
click at [695, 220] on label "Картой курьеру" at bounding box center [784, 218] width 385 height 31
click at [0, 0] on input "Картой курьеру" at bounding box center [0, 0] width 0 height 0
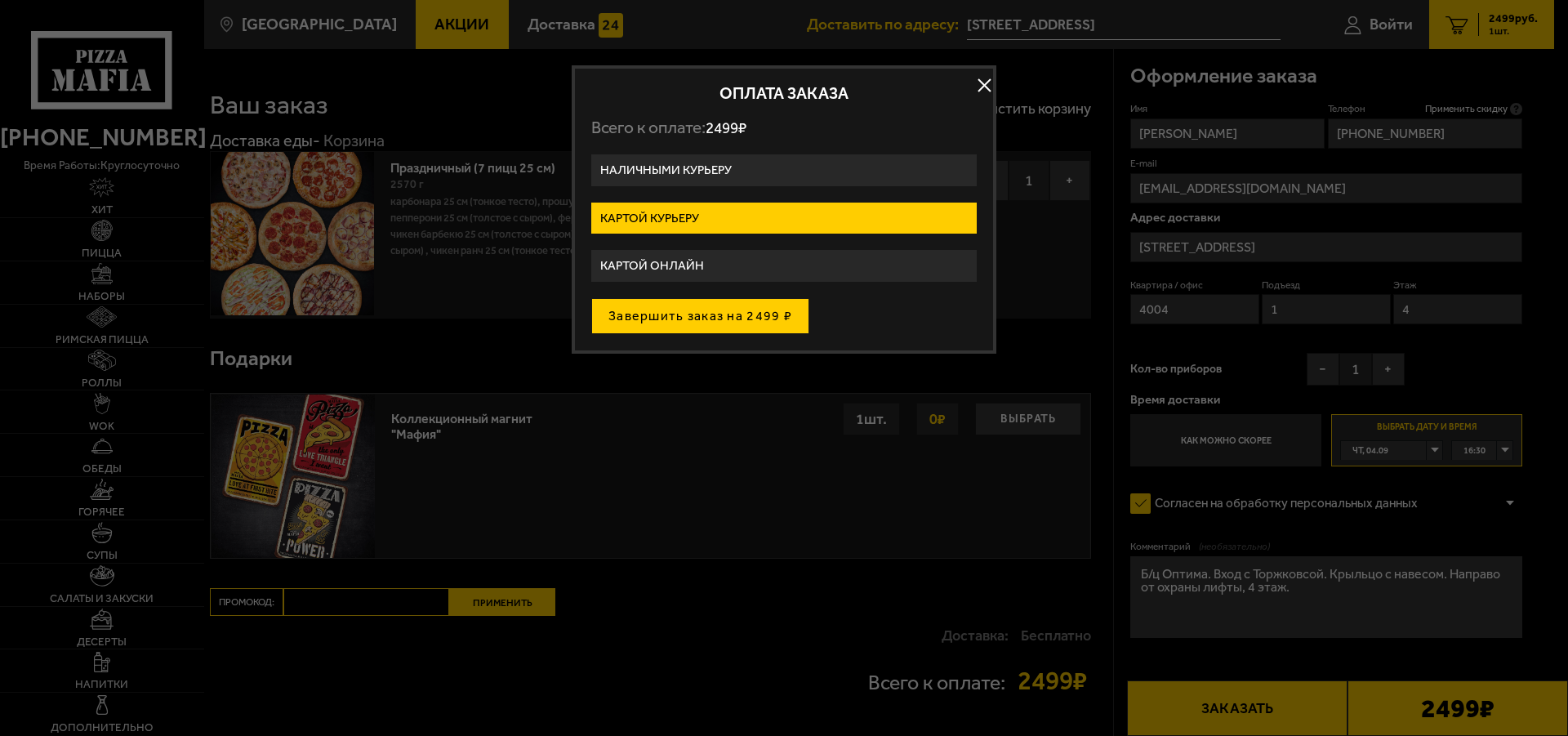
click at [707, 311] on button "Завершить заказ на 2499 ₽" at bounding box center [700, 316] width 218 height 36
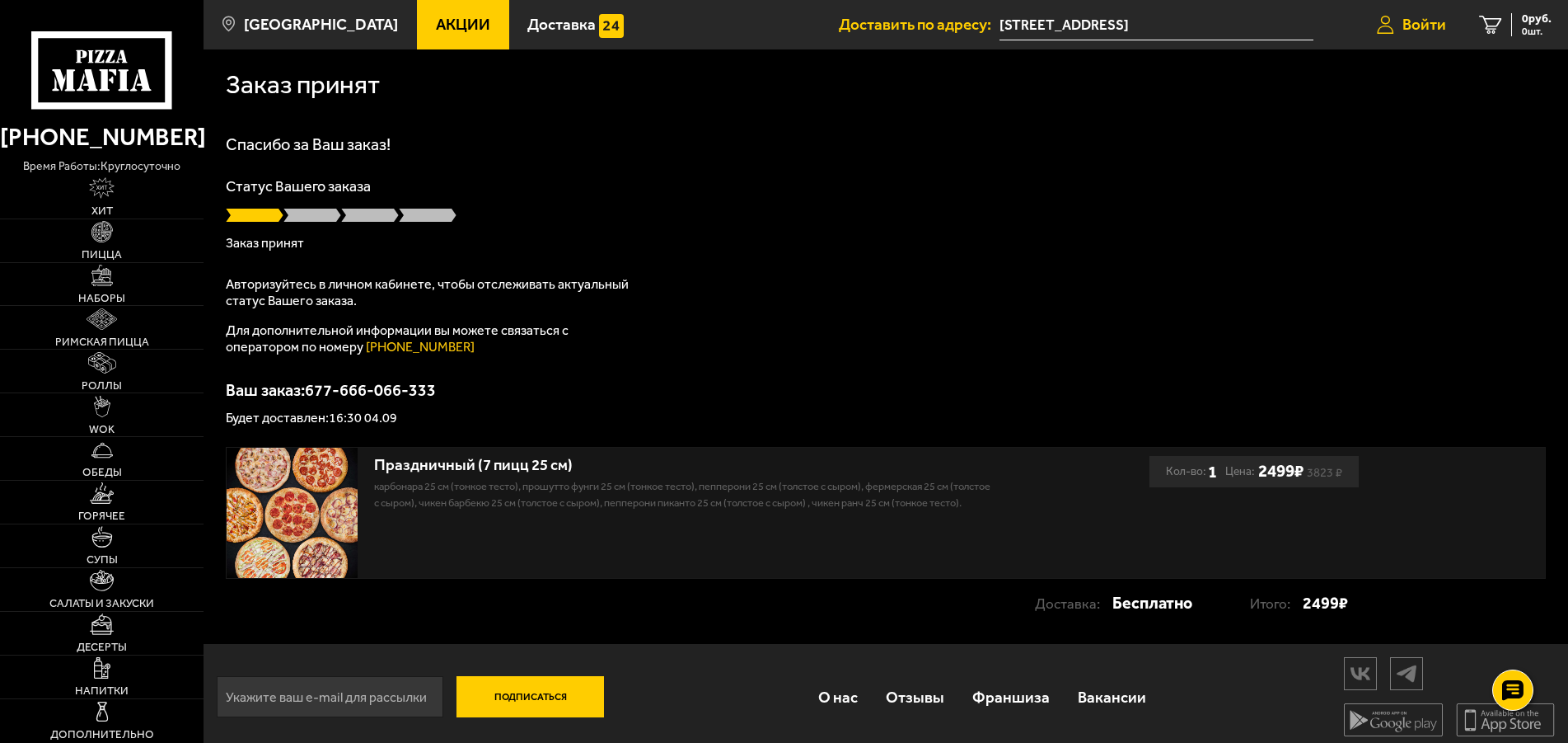
click at [1403, 19] on span "Войти" at bounding box center [1425, 24] width 44 height 15
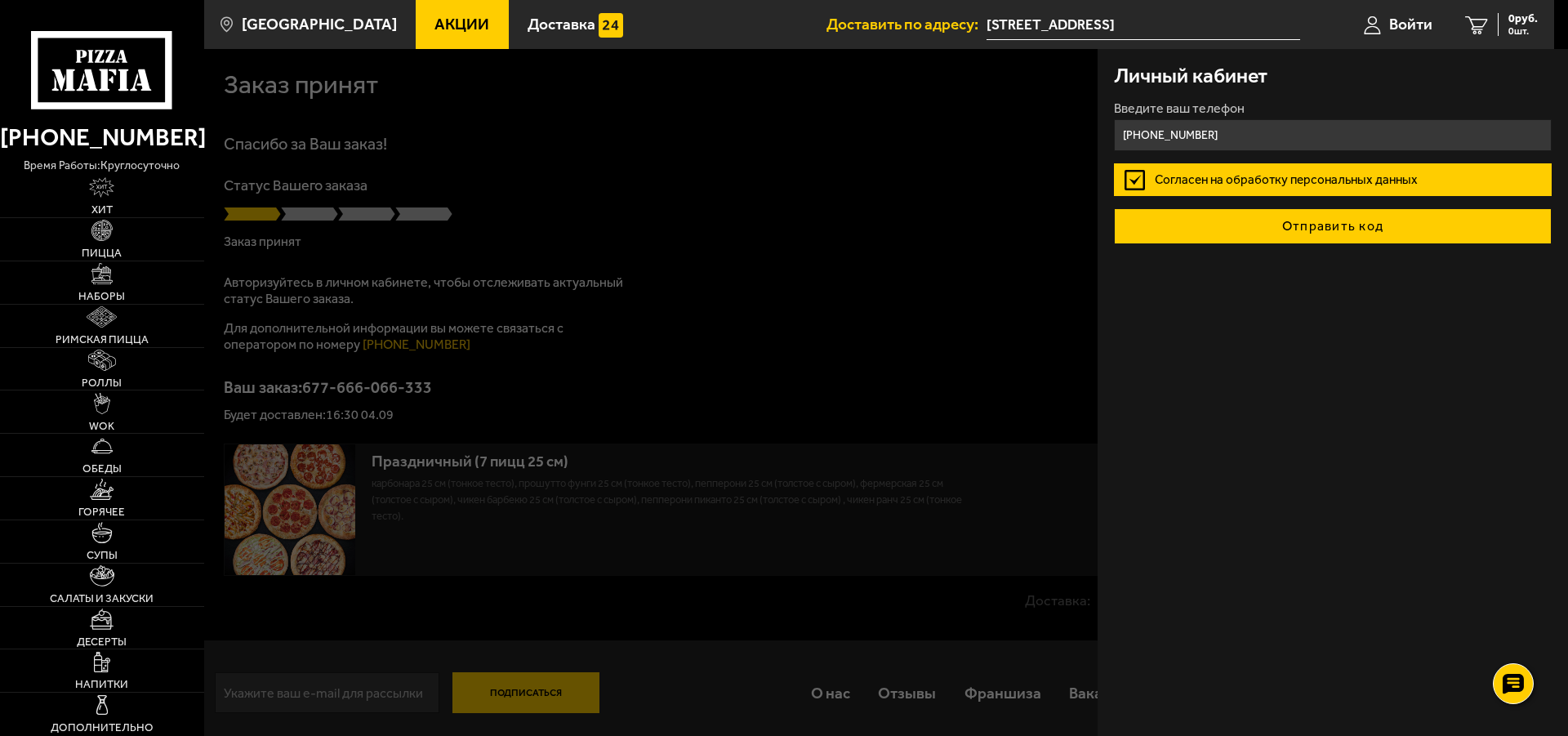
type input "+7 (921) 347-88-32"
click at [1311, 227] on button "Отправить код" at bounding box center [1332, 226] width 438 height 36
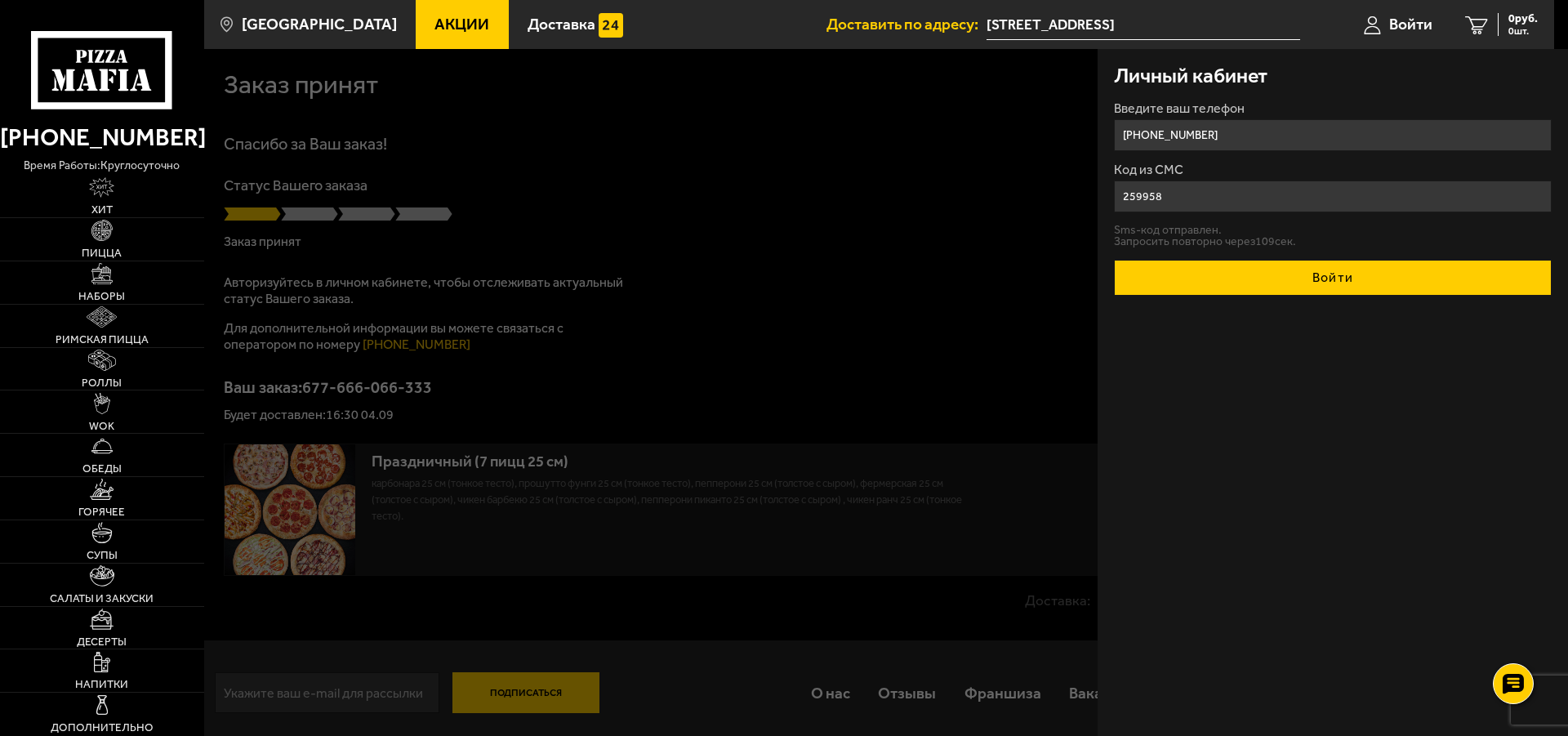
click at [1313, 263] on button "Войти" at bounding box center [1332, 278] width 438 height 36
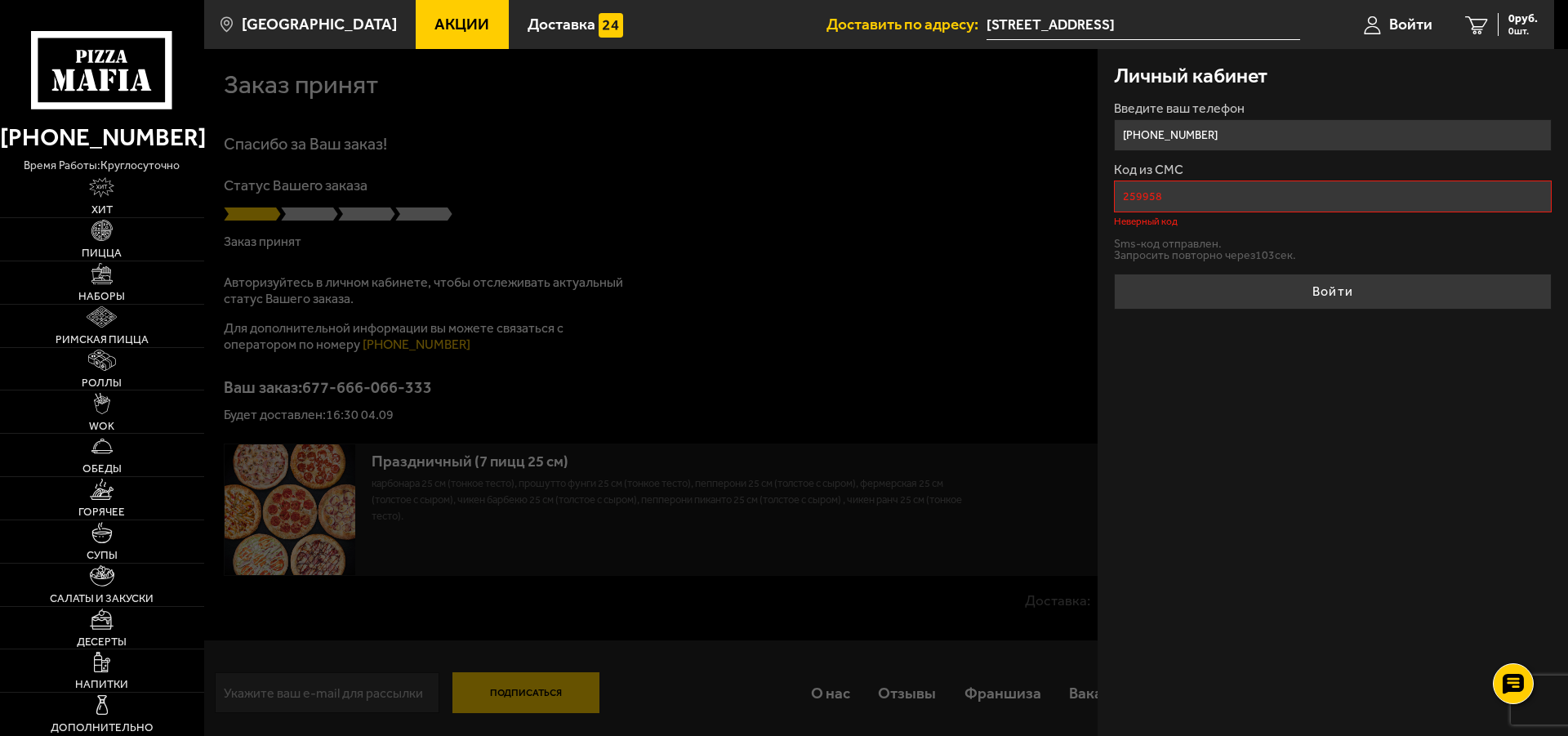
click at [1264, 205] on input "259958" at bounding box center [1332, 196] width 438 height 31
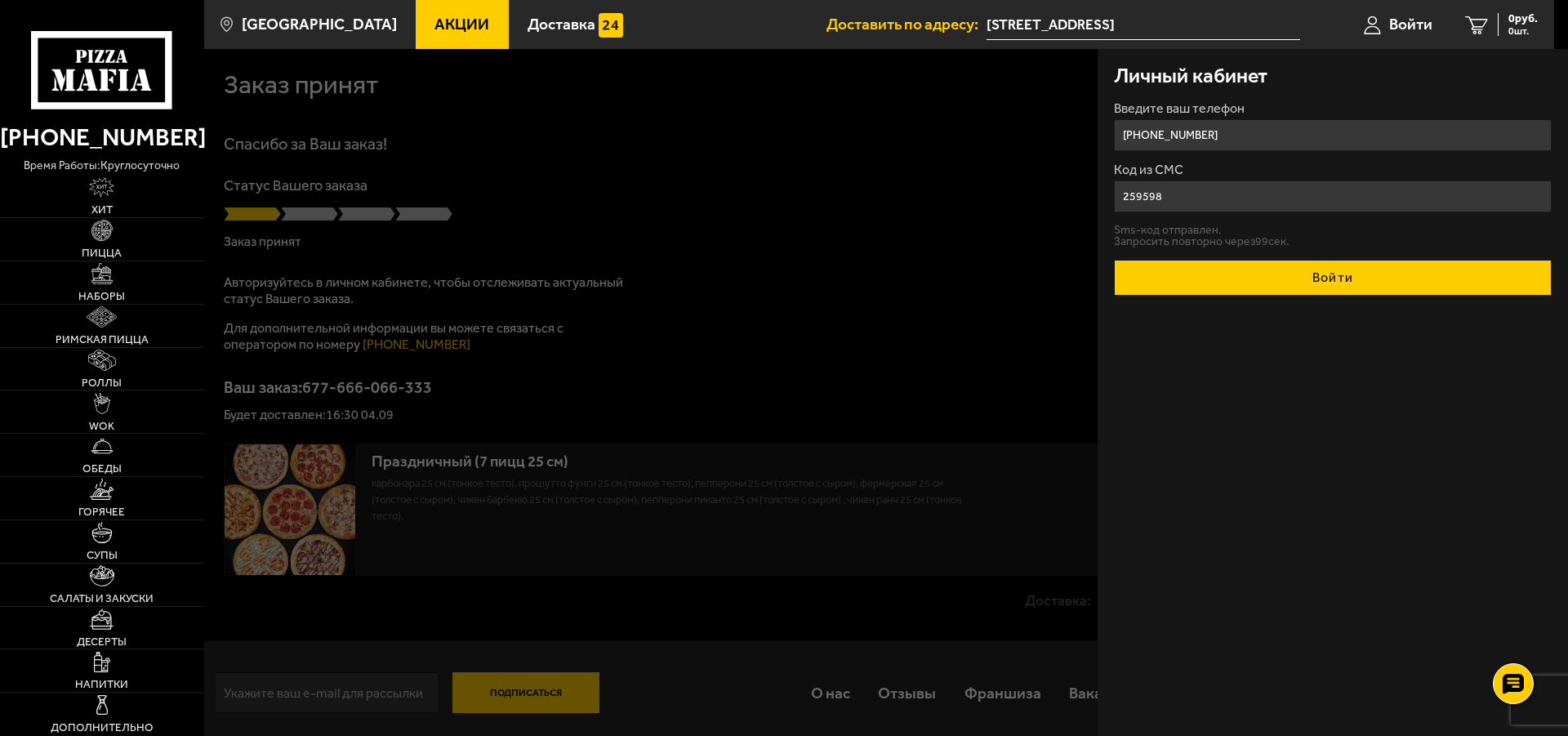
type input "259598"
click at [1250, 275] on button "Войти" at bounding box center [1332, 278] width 438 height 36
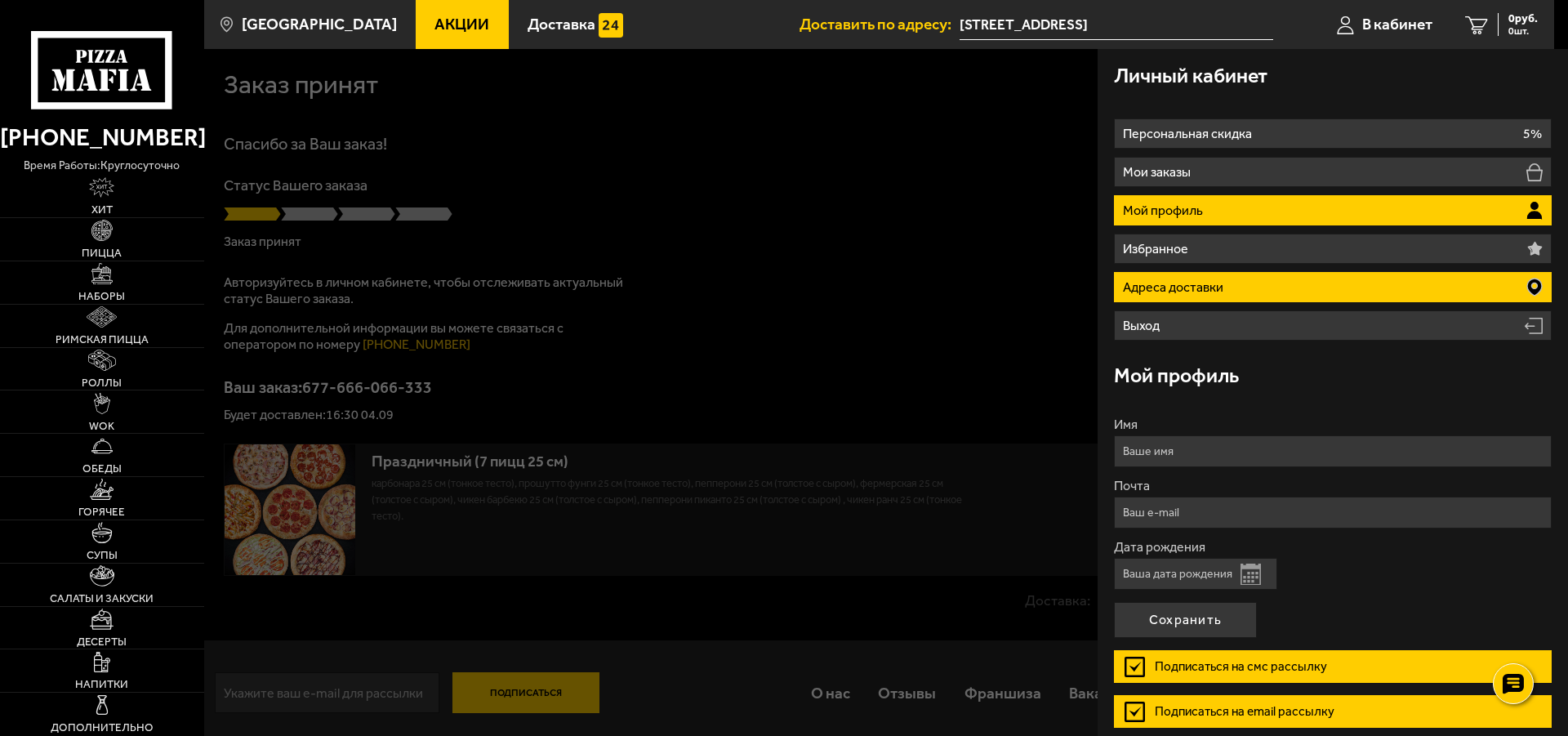
scroll to position [69, 0]
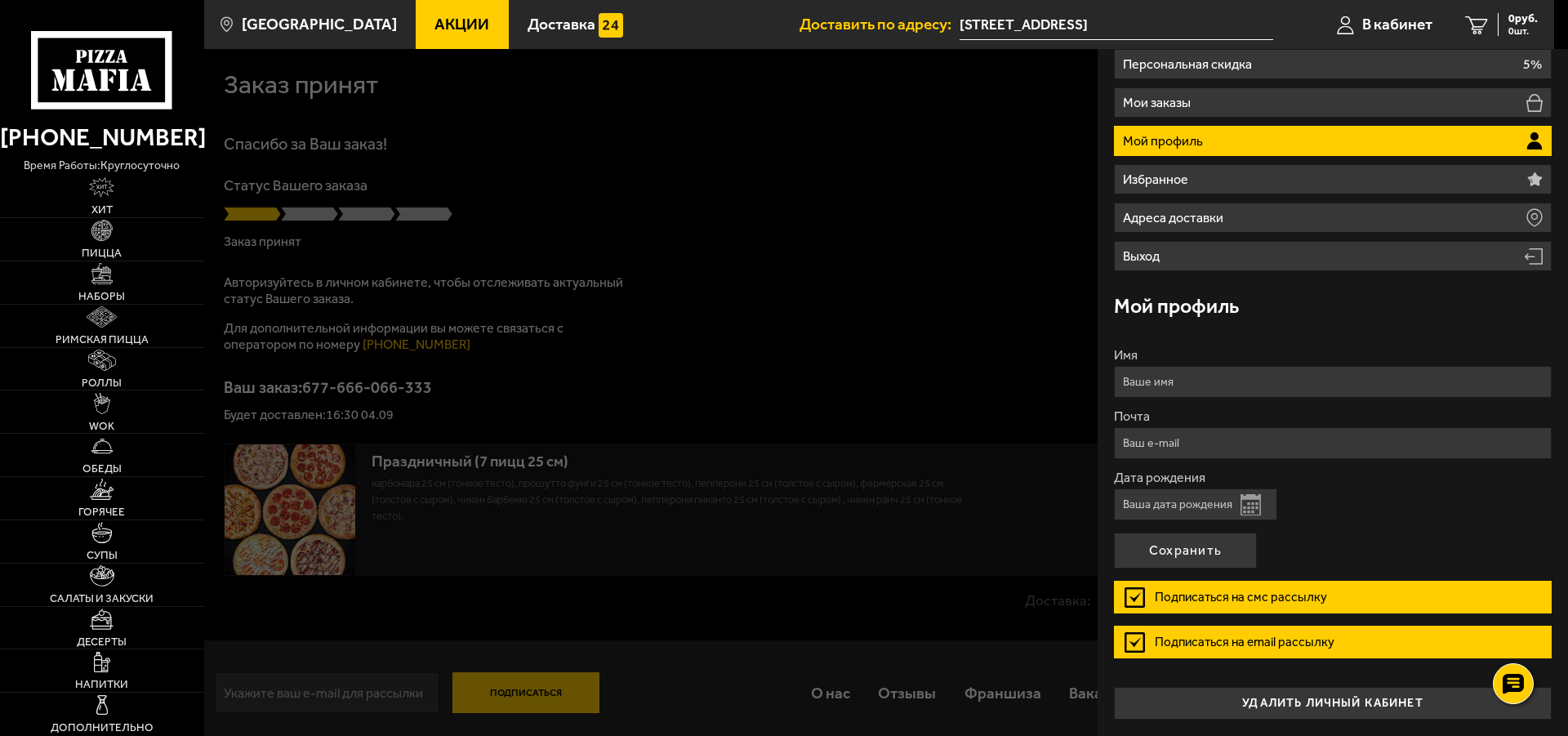
click at [1209, 385] on input "Имя" at bounding box center [1332, 381] width 438 height 31
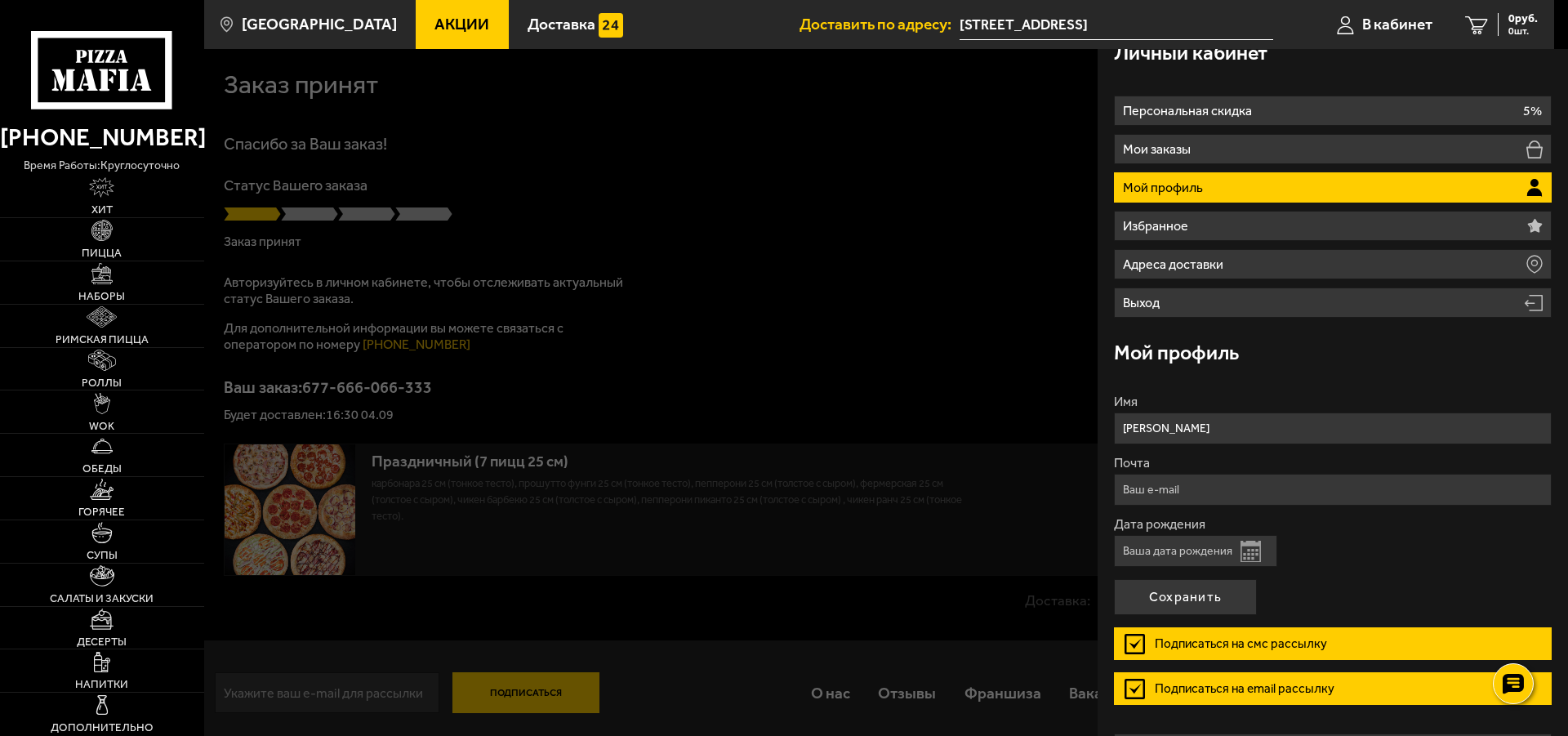
scroll to position [0, 0]
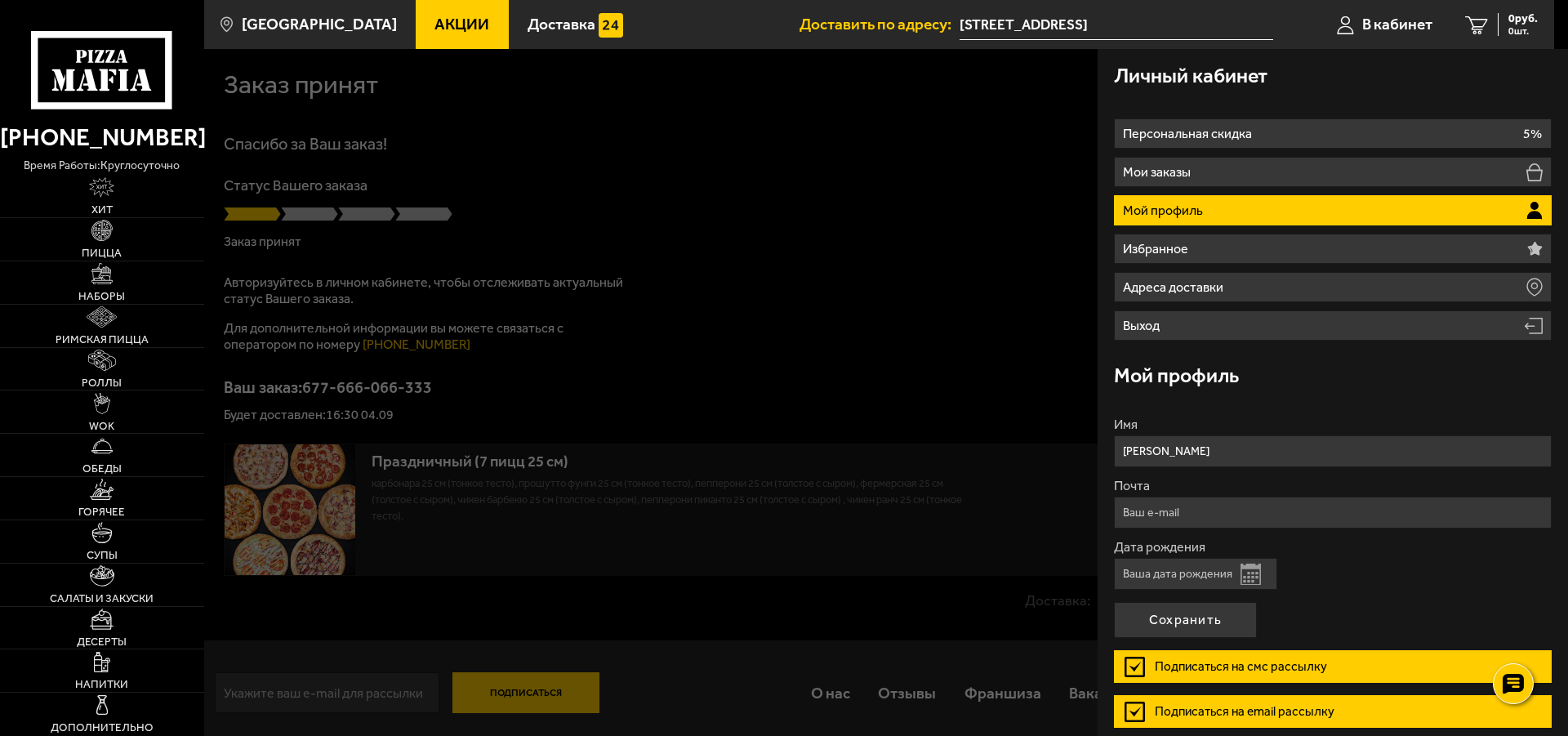
type input "Мария"
click at [1204, 507] on input "Почта" at bounding box center [1332, 512] width 438 height 31
type input "mariam74@rambler.ru"
click at [1198, 570] on input "Дата рождения" at bounding box center [1196, 573] width 164 height 31
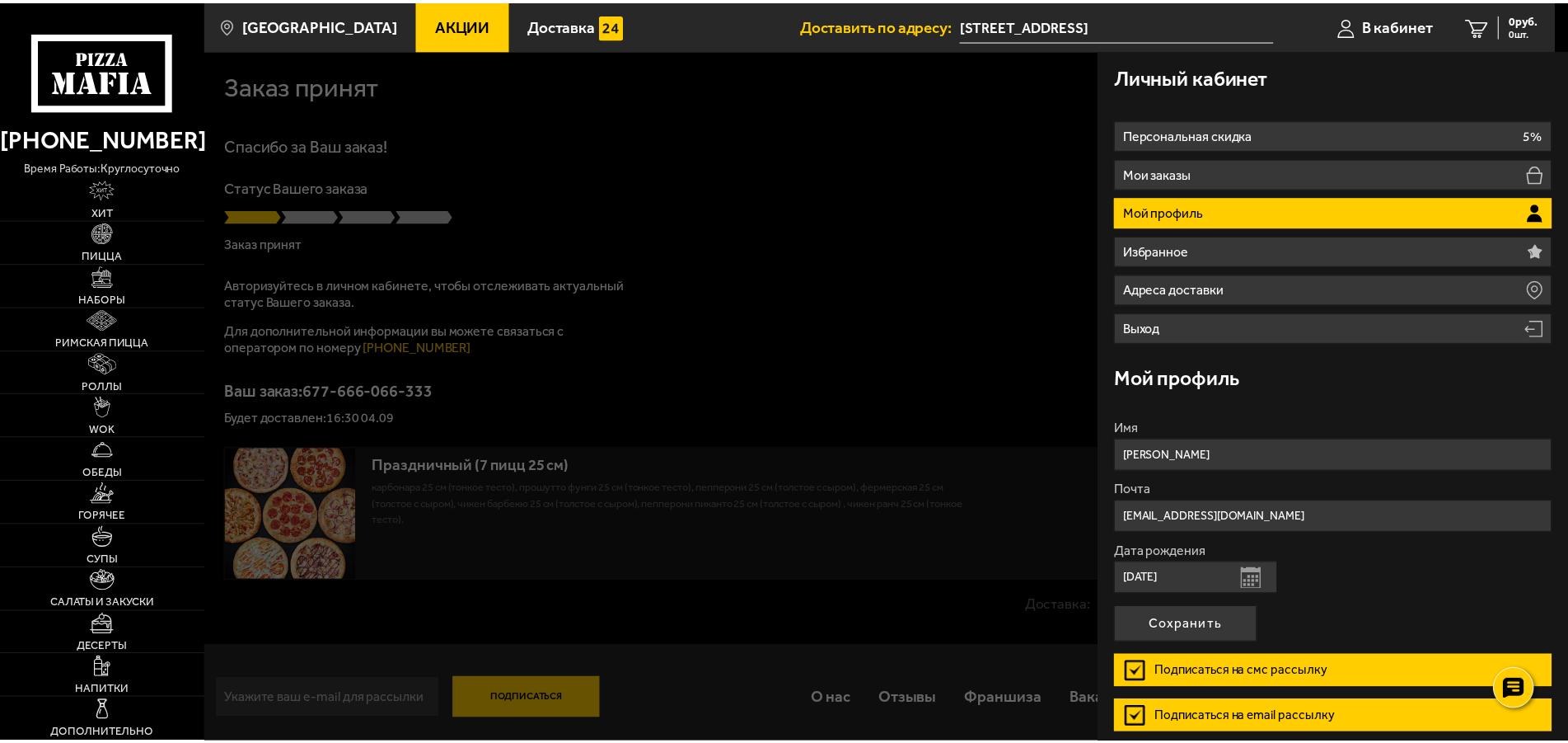
scroll to position [70, 0]
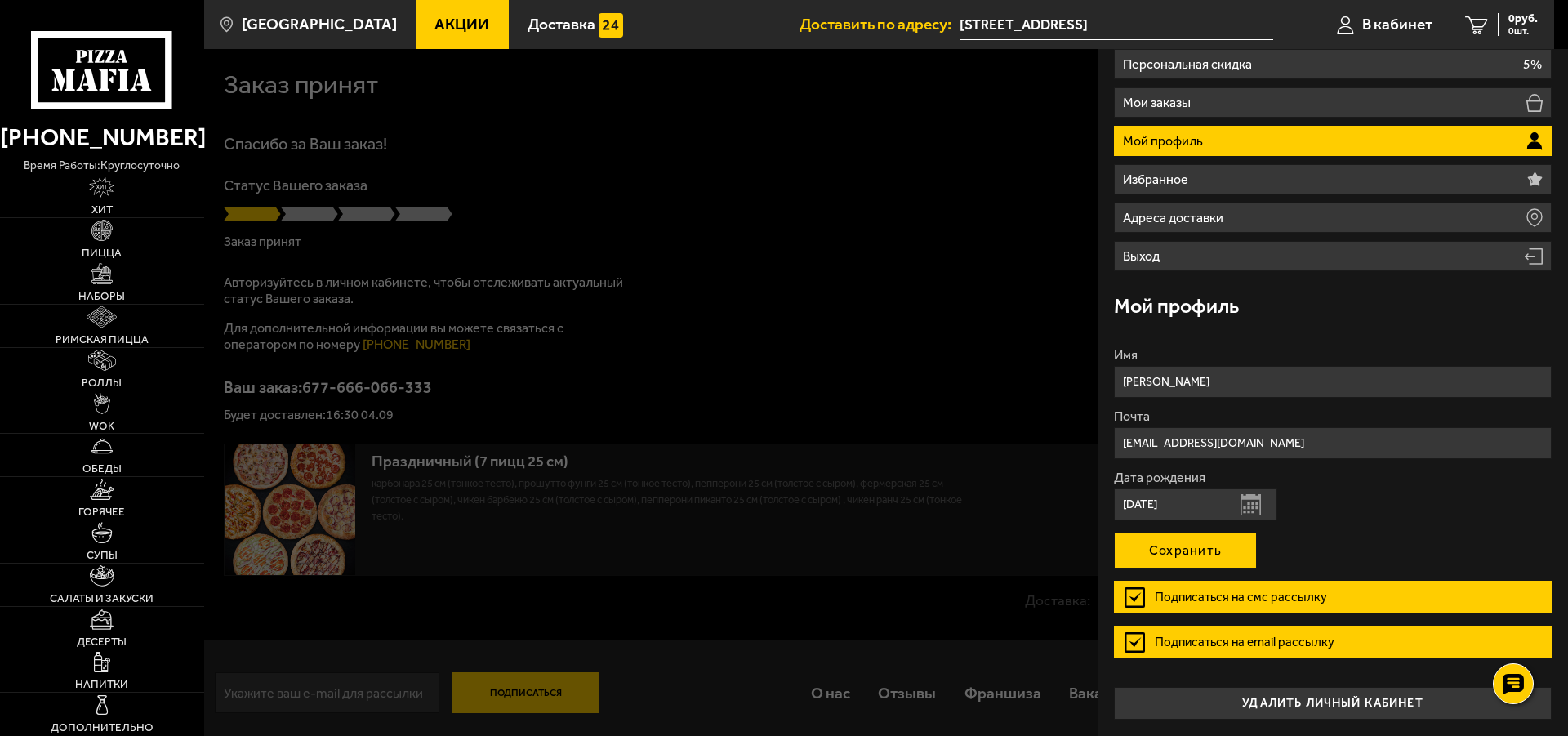
type input "25.07.1974"
click at [1184, 552] on button "Сохранить" at bounding box center [1185, 551] width 143 height 36
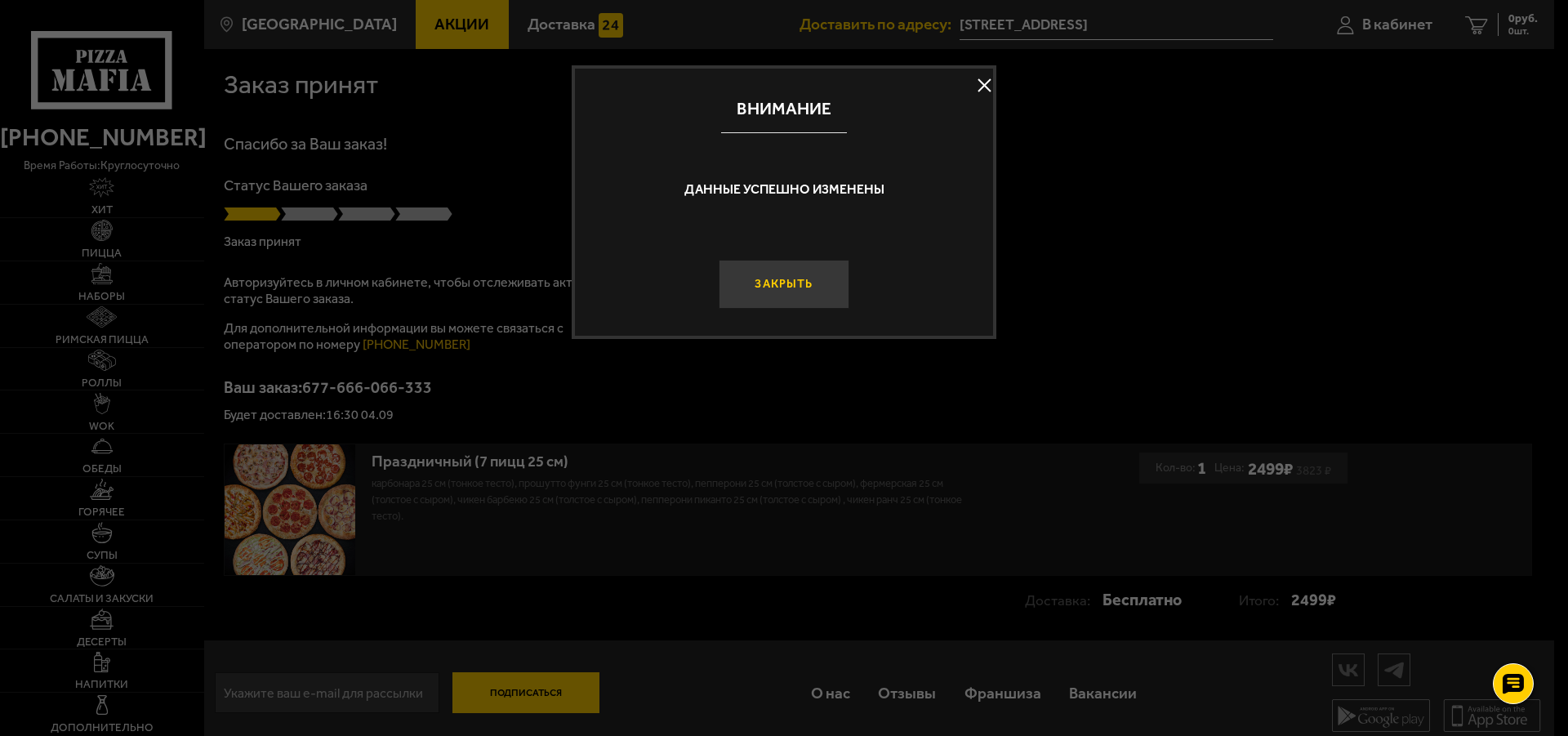
click at [784, 292] on button "Закрыть" at bounding box center [784, 284] width 130 height 49
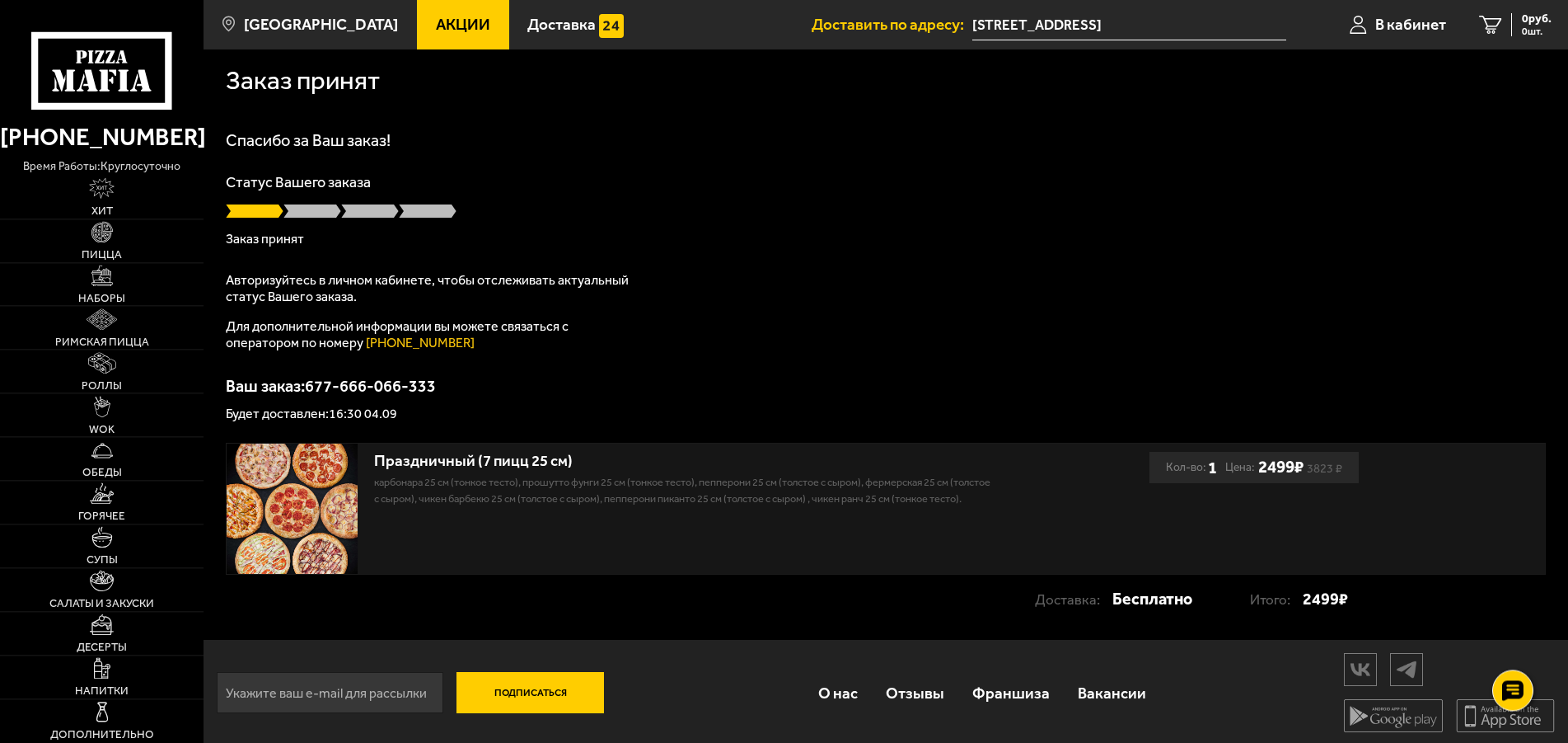
scroll to position [0, 0]
